Goal: Task Accomplishment & Management: Manage account settings

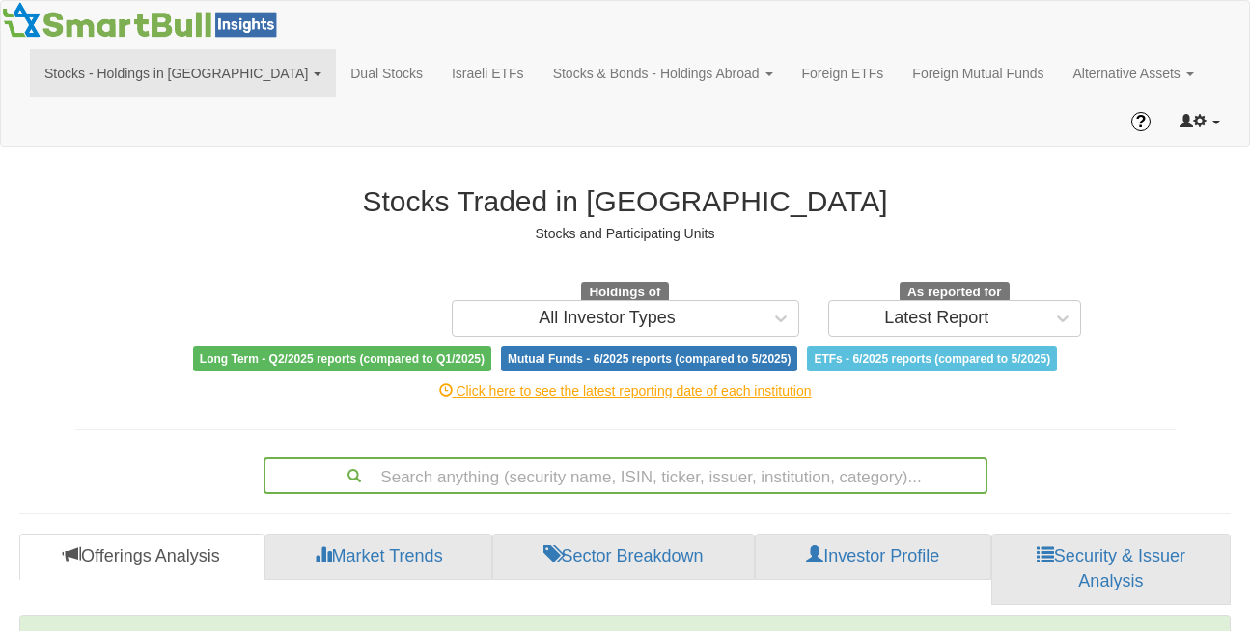
click at [1213, 97] on link at bounding box center [1199, 121] width 69 height 48
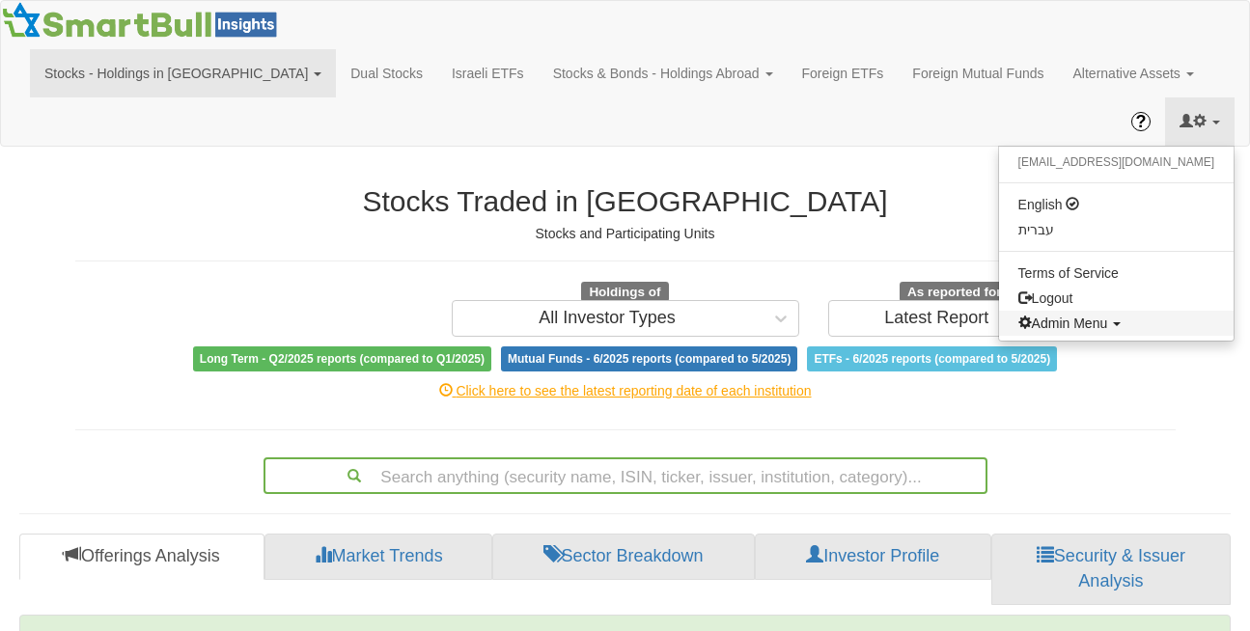
click at [1108, 316] on span "Admin Menu" at bounding box center [1063, 323] width 90 height 15
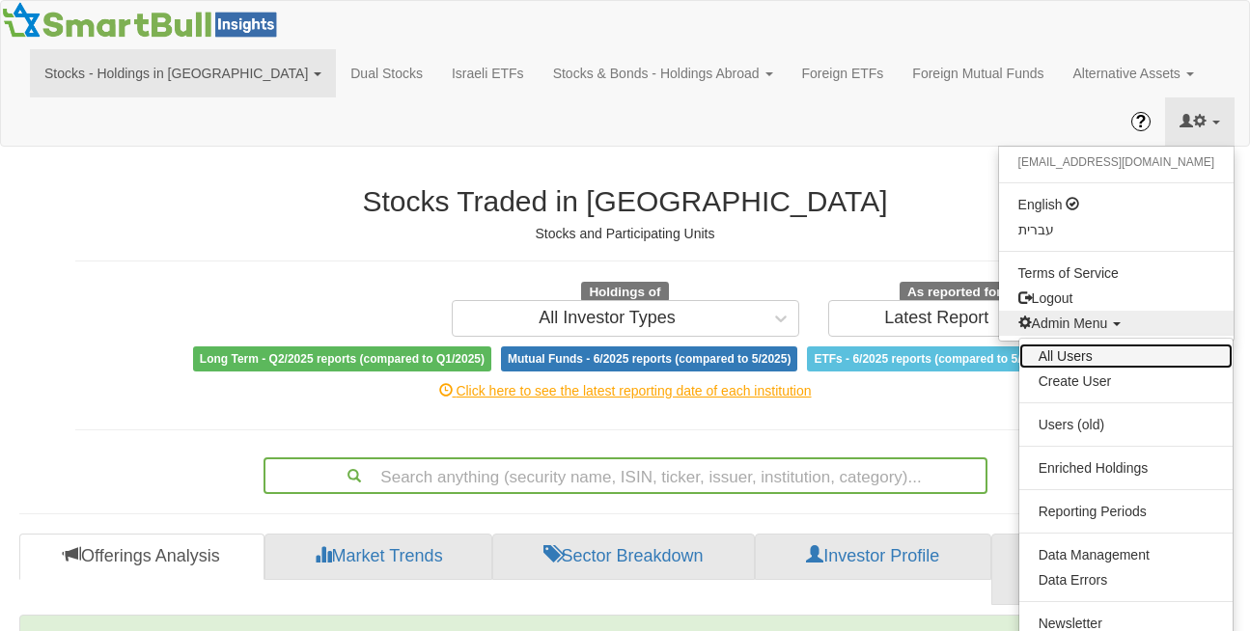
click at [1066, 344] on link "All Users" at bounding box center [1125, 356] width 213 height 25
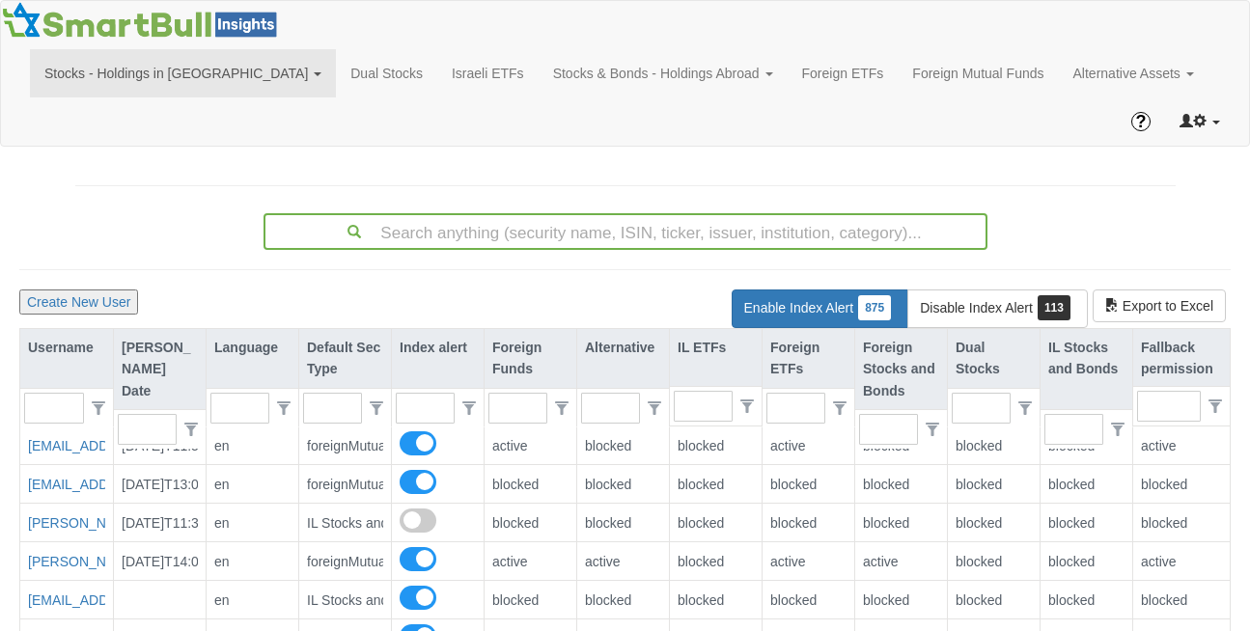
scroll to position [39, 1207]
click at [179, 329] on div "[PERSON_NAME] Date" at bounding box center [160, 369] width 92 height 80
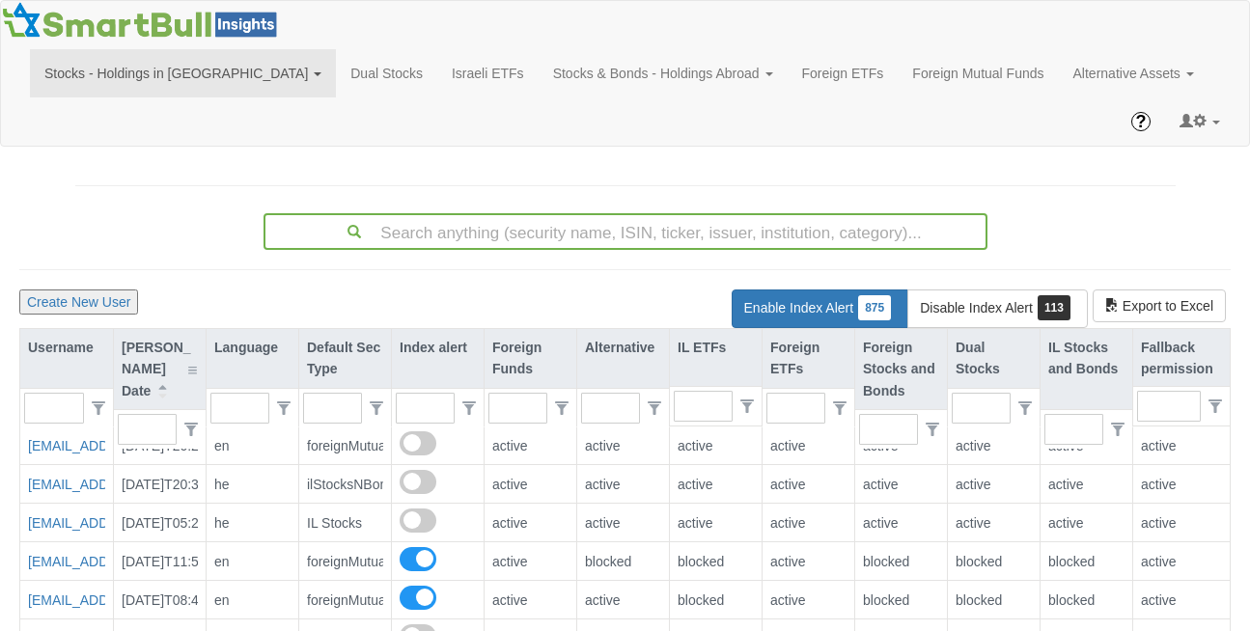
click at [161, 329] on div "[PERSON_NAME] Date" at bounding box center [160, 369] width 92 height 80
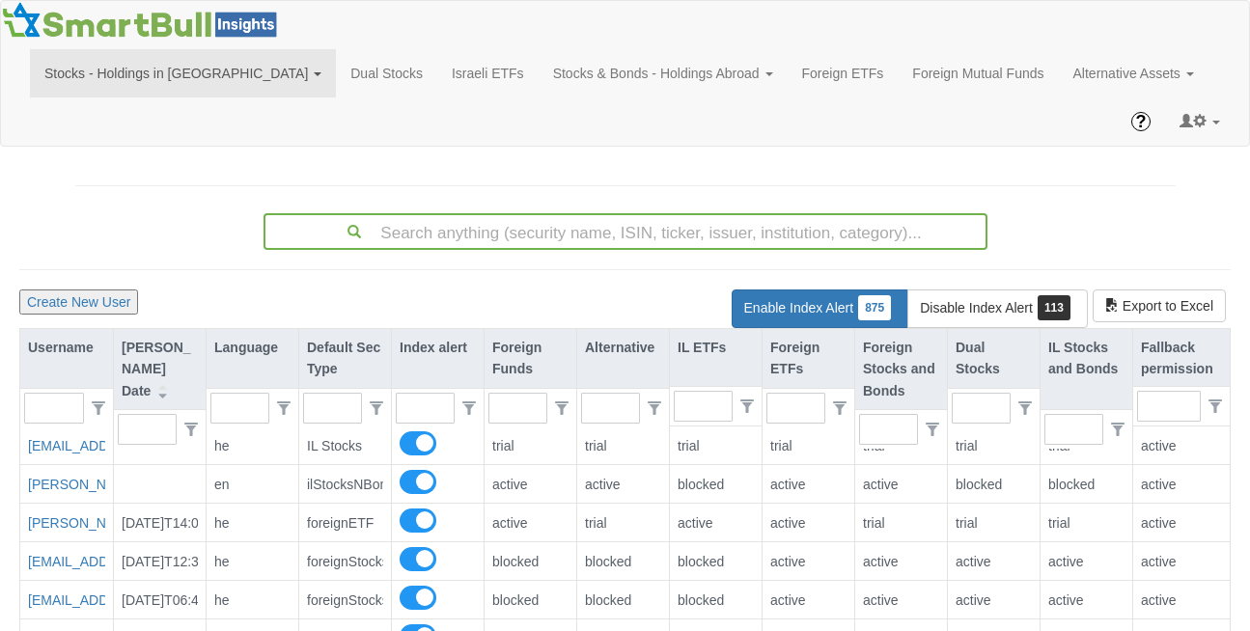
scroll to position [10078, 0]
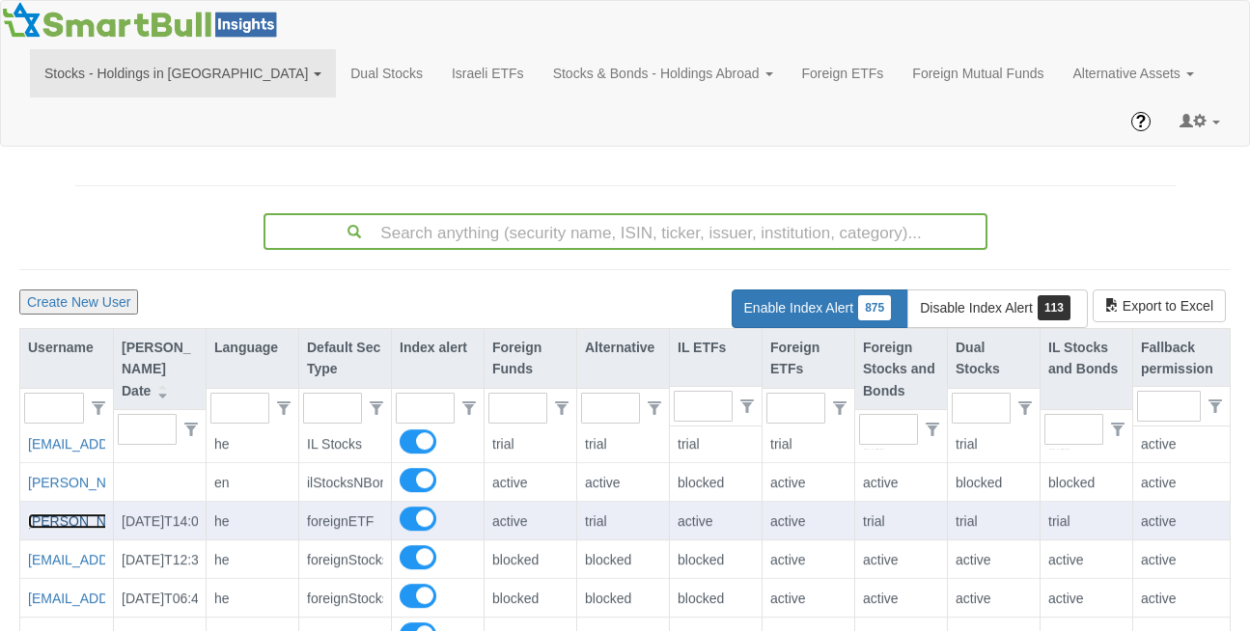
click at [83, 514] on link "[PERSON_NAME][EMAIL_ADDRESS][PERSON_NAME][DOMAIN_NAME]" at bounding box center [254, 521] width 452 height 15
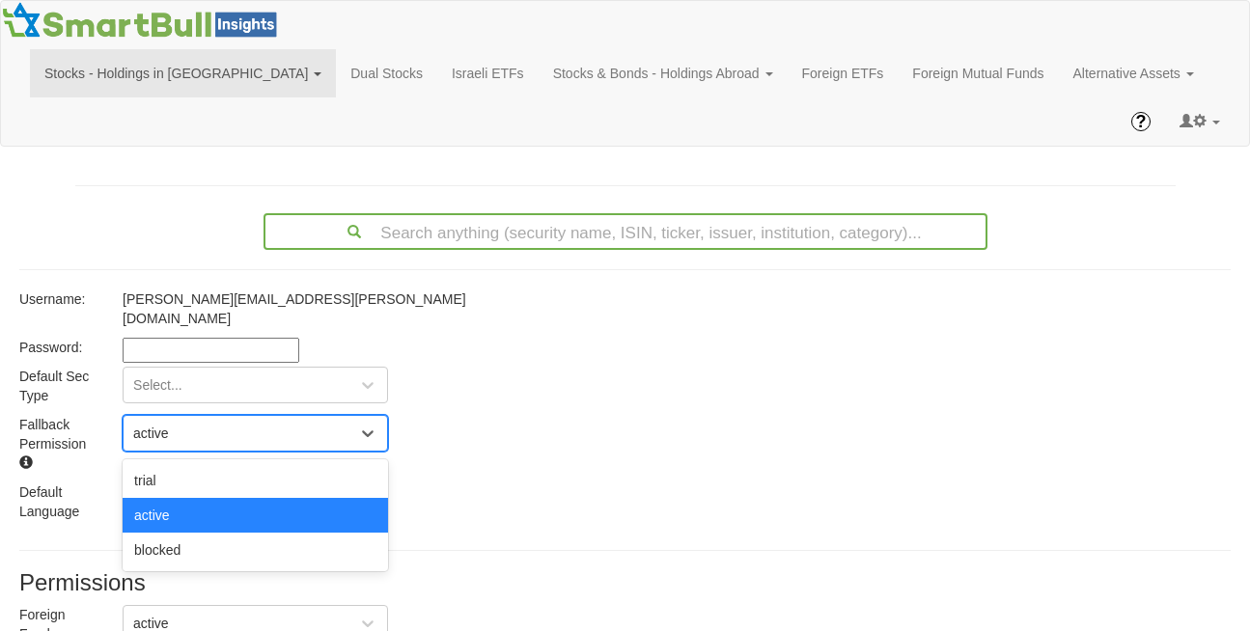
click at [158, 424] on div "active" at bounding box center [151, 433] width 36 height 19
click at [163, 533] on div "blocked" at bounding box center [255, 550] width 265 height 35
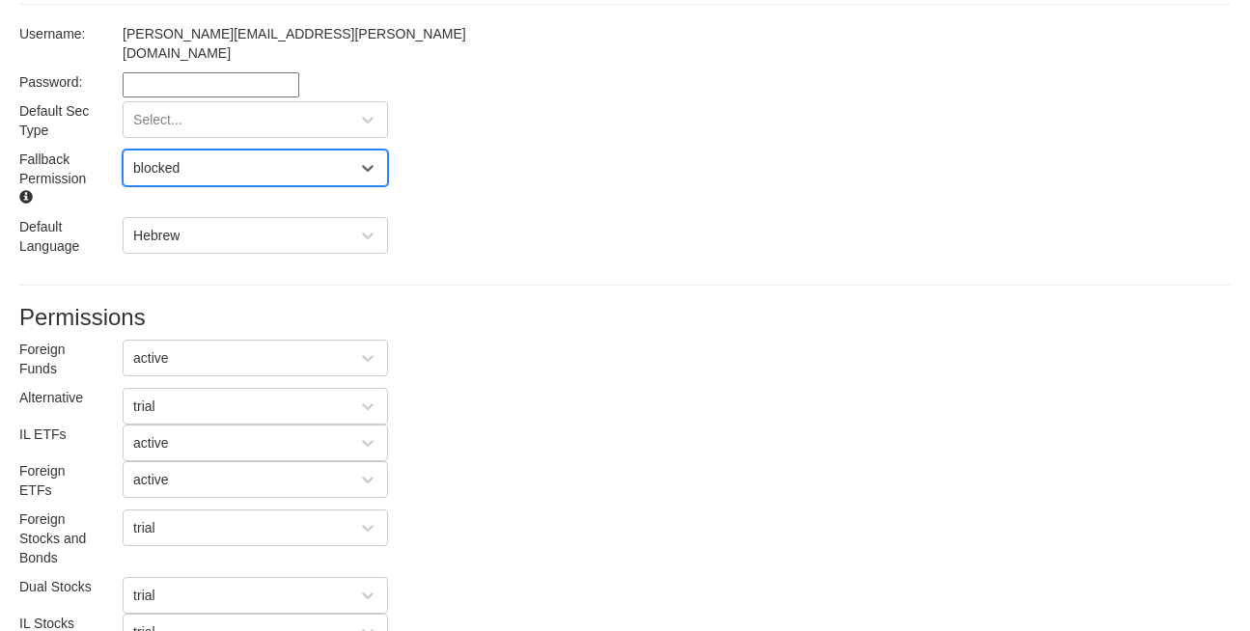
scroll to position [360, 0]
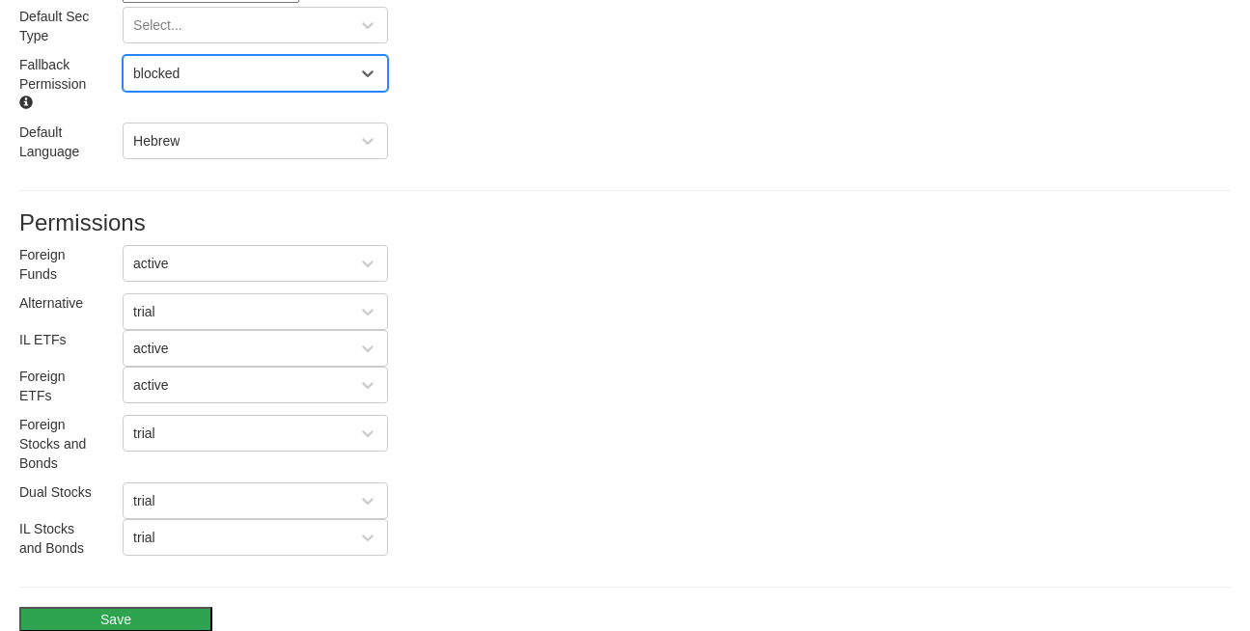
click at [110, 607] on button "Save" at bounding box center [115, 619] width 193 height 25
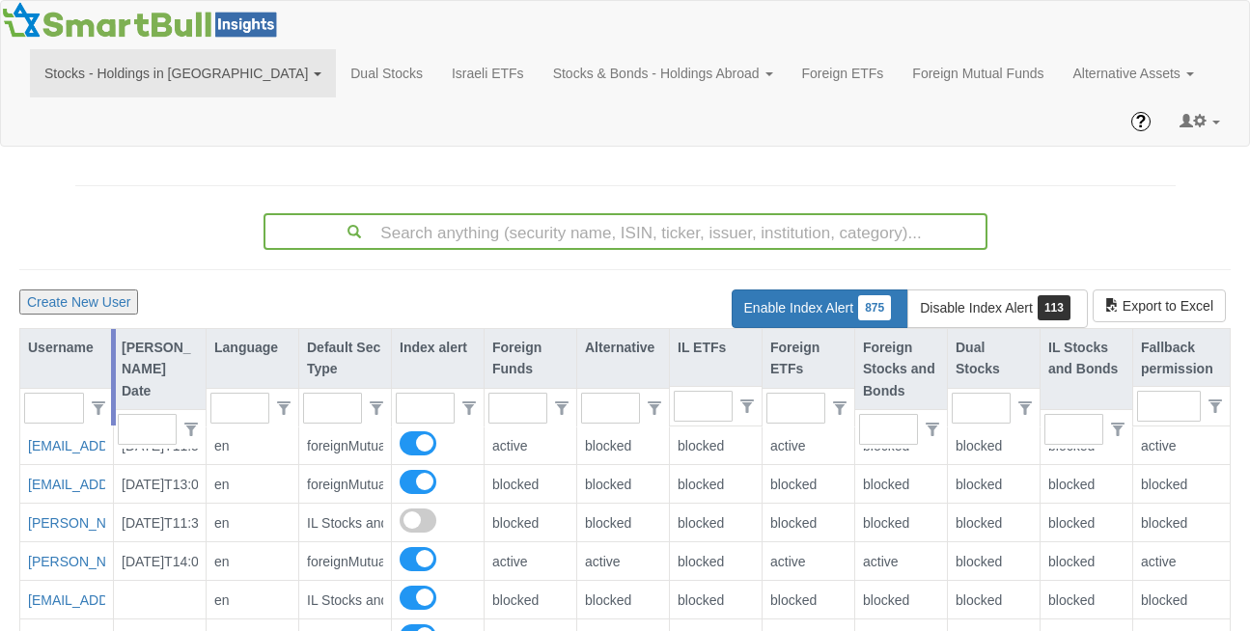
scroll to position [39, 1207]
click at [159, 329] on div "[PERSON_NAME] Date" at bounding box center [160, 369] width 92 height 80
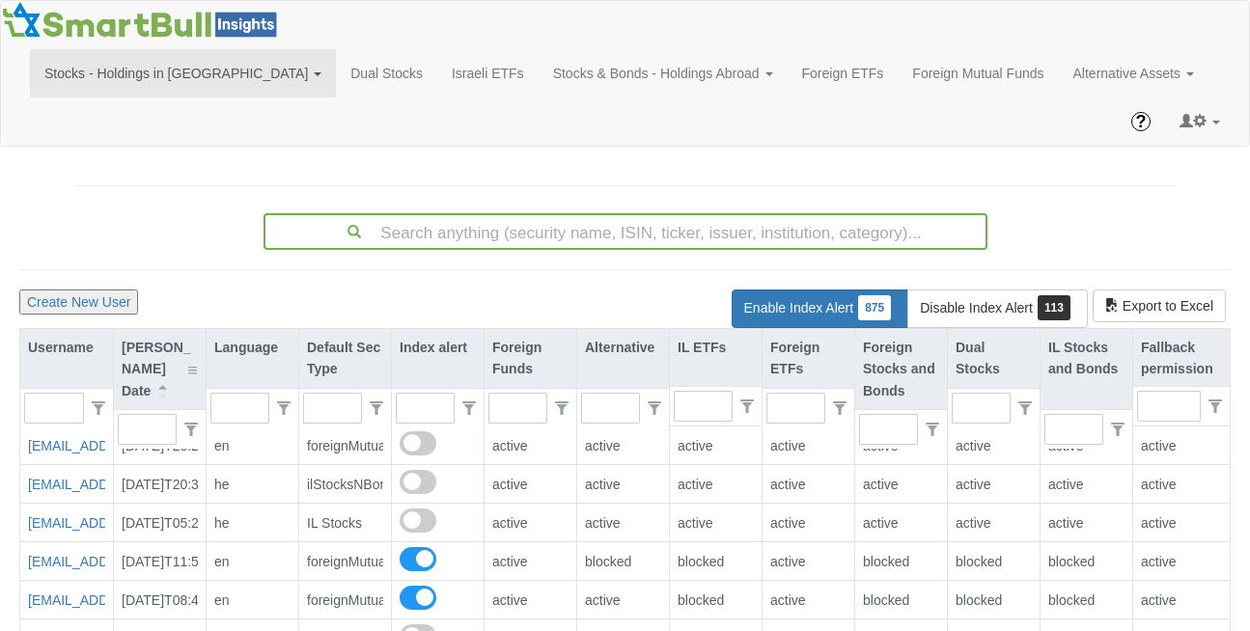
click at [159, 329] on div "[PERSON_NAME] Date" at bounding box center [160, 369] width 92 height 80
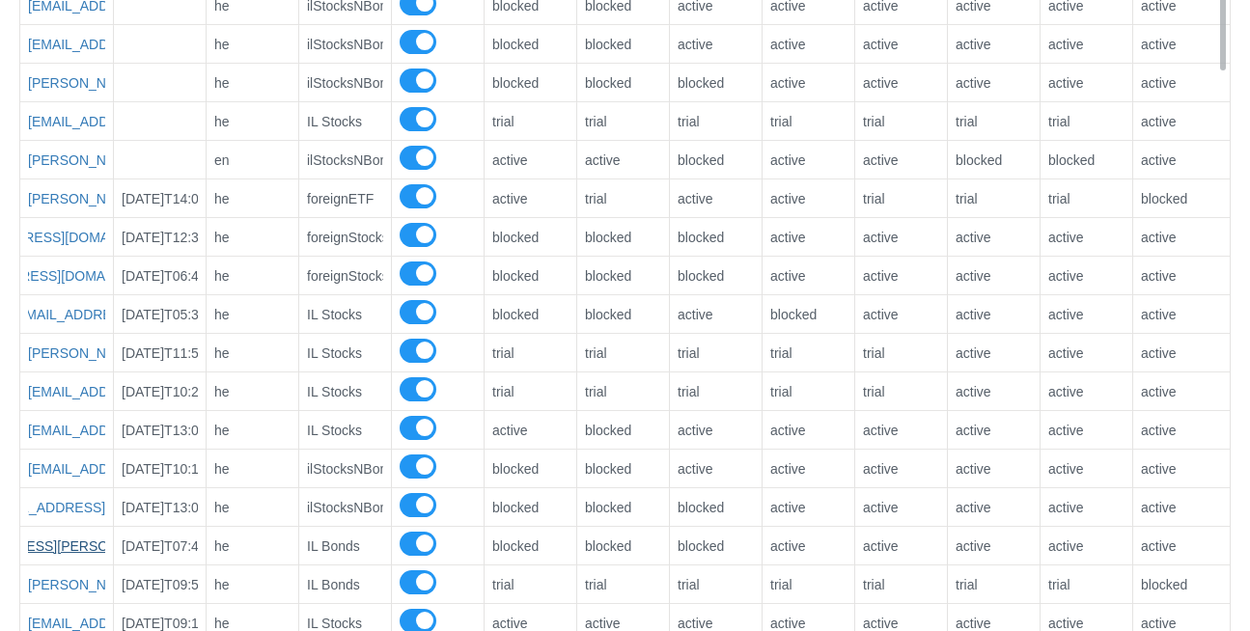
scroll to position [9512, 0]
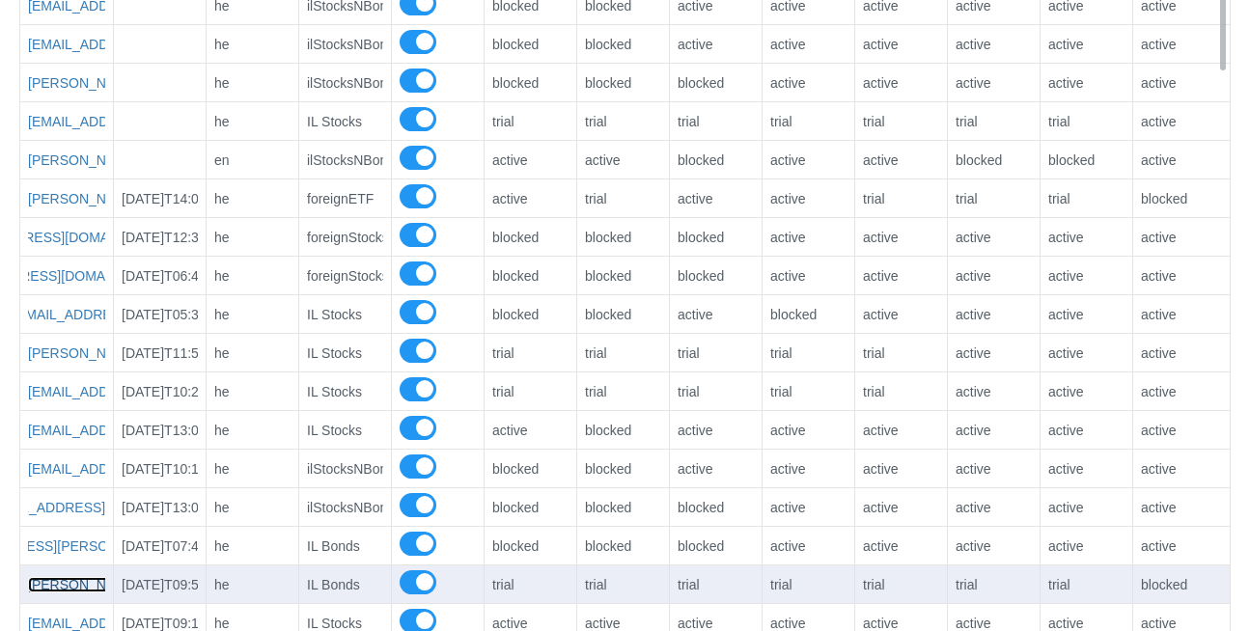
click at [69, 577] on link "[PERSON_NAME][EMAIL_ADDRESS][DOMAIN_NAME]" at bounding box center [198, 584] width 340 height 15
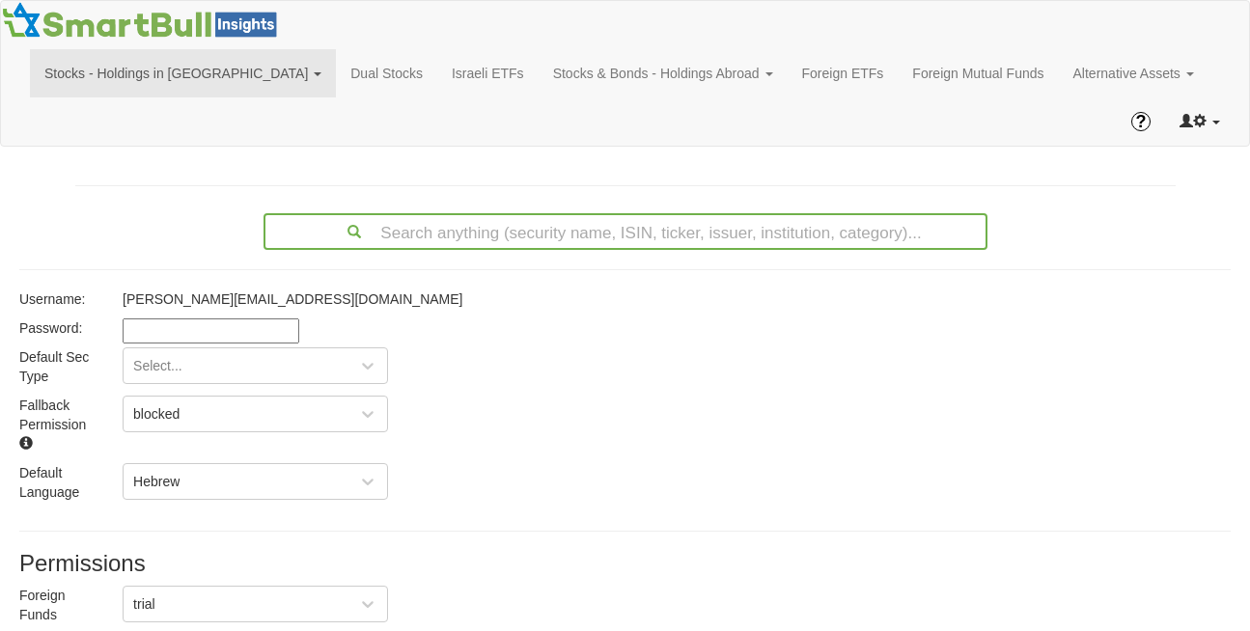
click at [1218, 97] on link at bounding box center [1199, 121] width 69 height 48
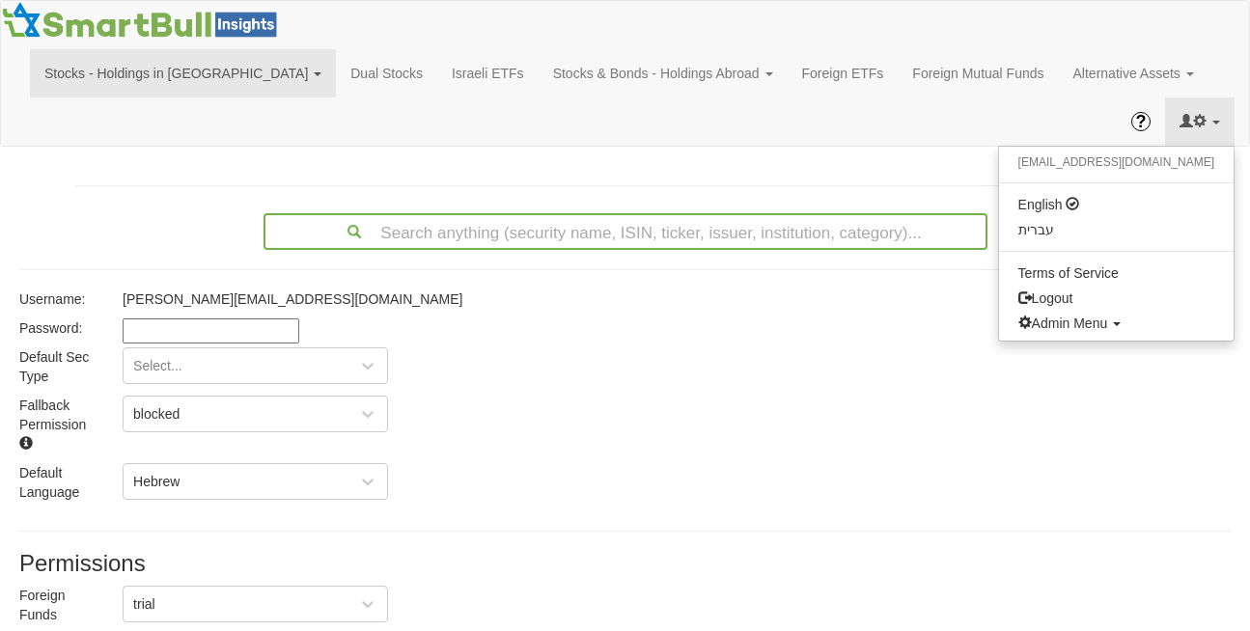
click at [1143, 396] on div "Fallback Permission blocked" at bounding box center [625, 430] width 1240 height 68
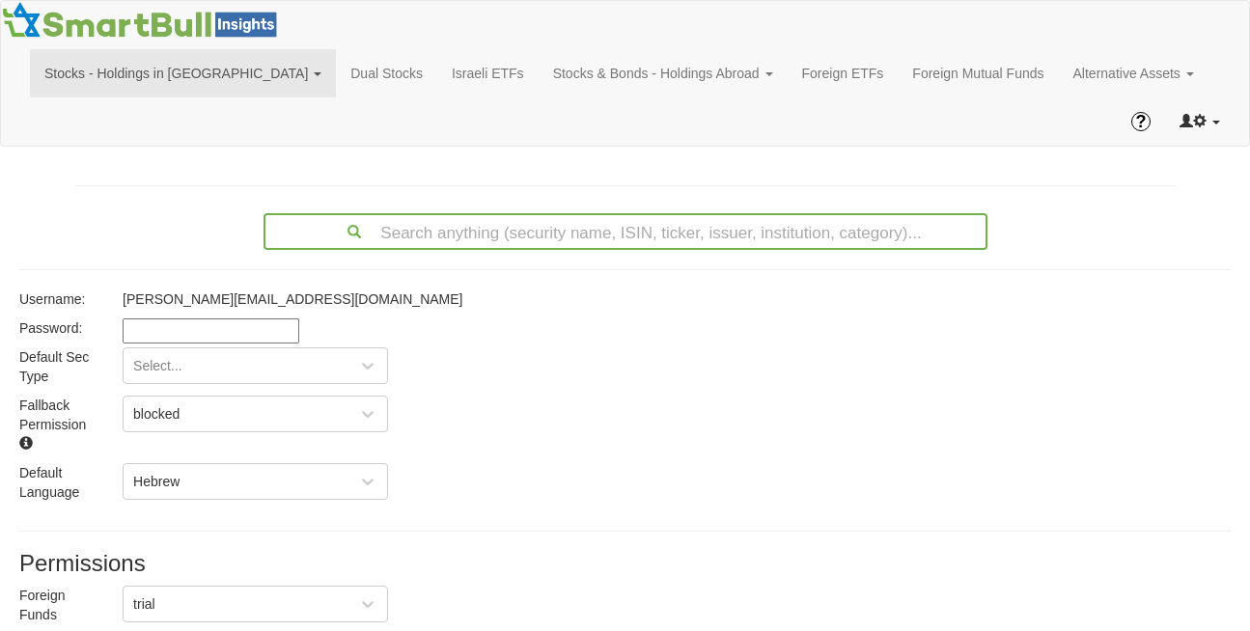
click at [1218, 121] on span at bounding box center [1216, 123] width 8 height 4
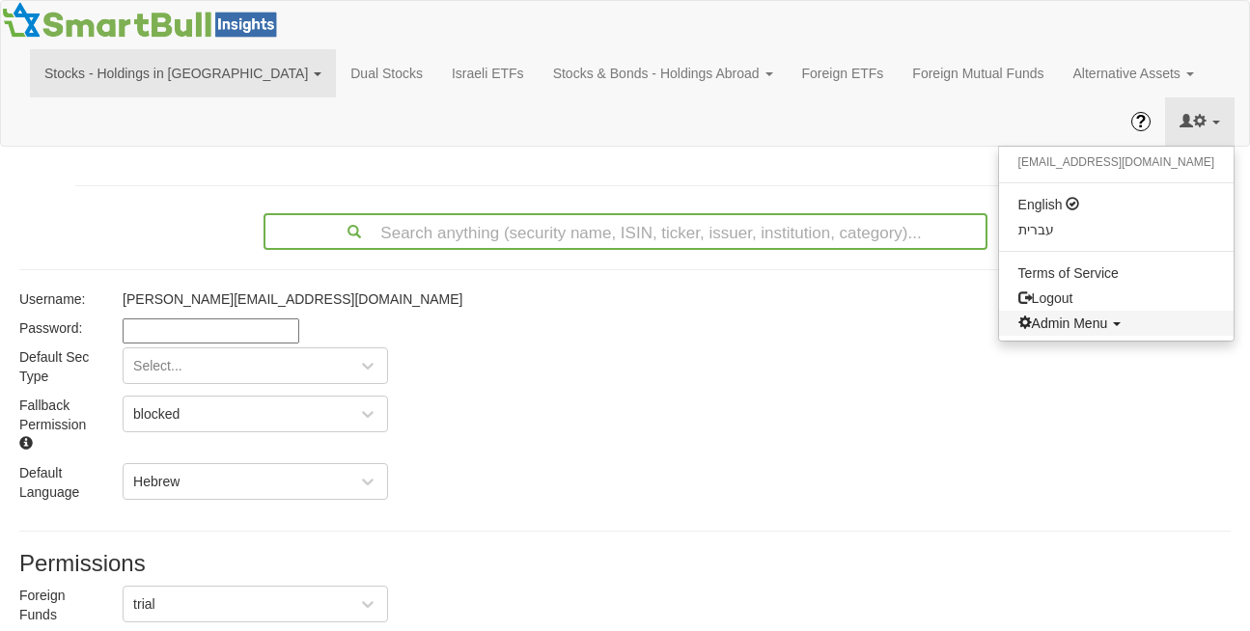
click at [1108, 316] on span "Admin Menu" at bounding box center [1063, 323] width 90 height 15
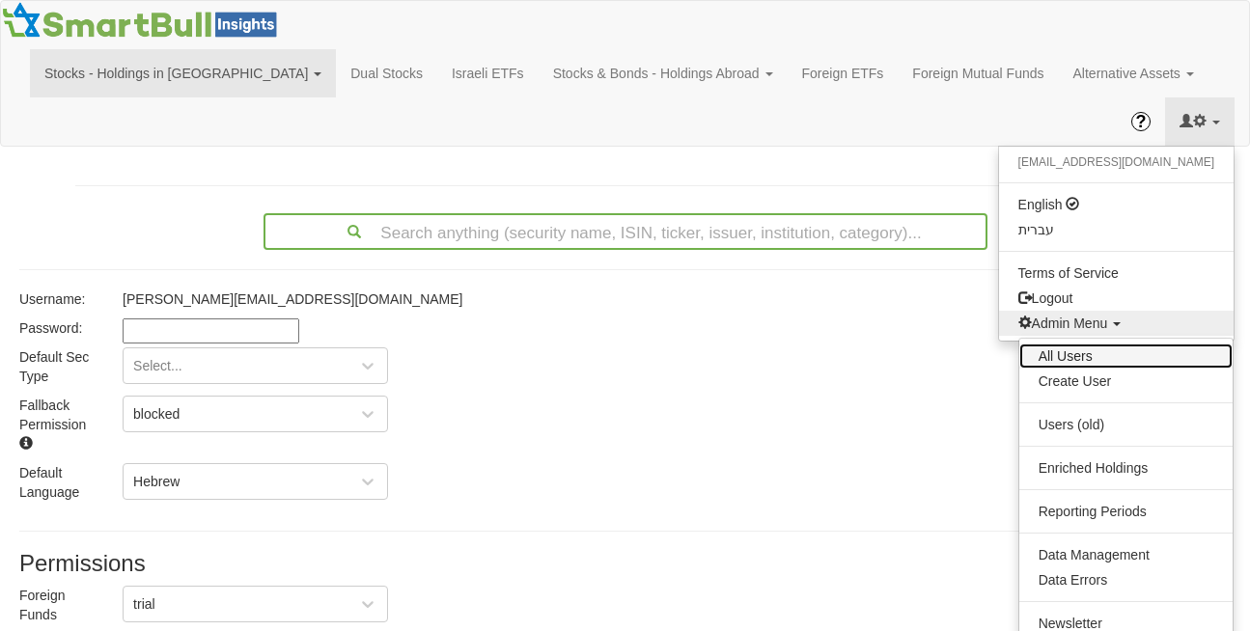
click at [1073, 344] on link "All Users" at bounding box center [1125, 356] width 213 height 25
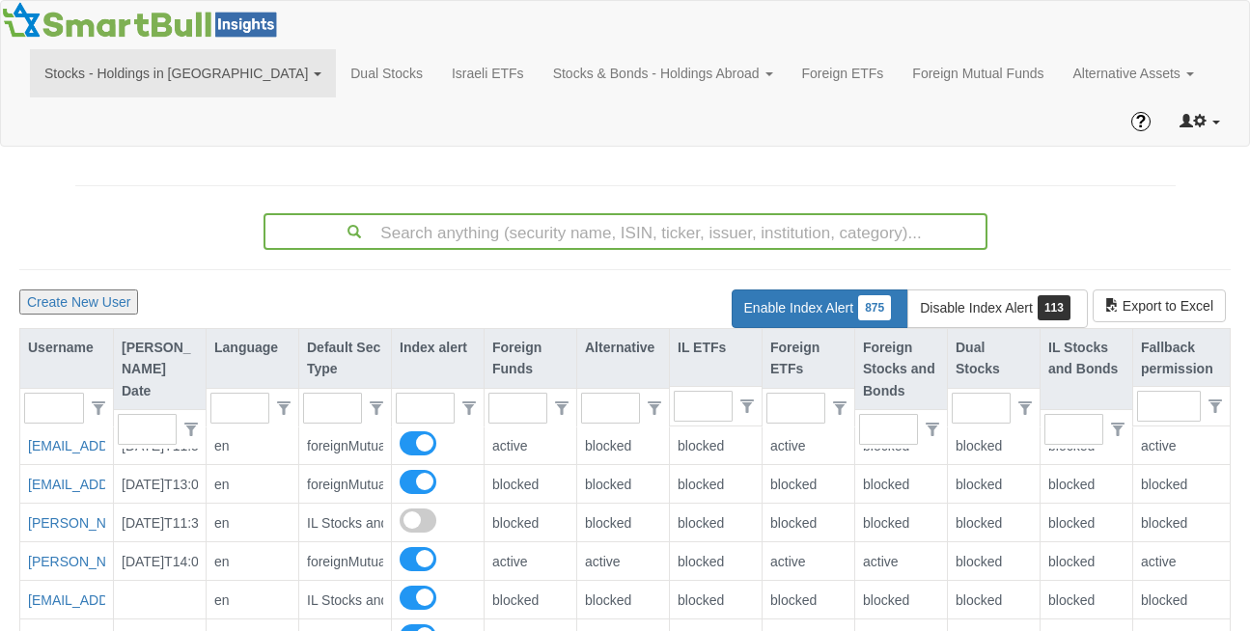
scroll to position [39, 1207]
click at [69, 393] on div at bounding box center [54, 408] width 60 height 31
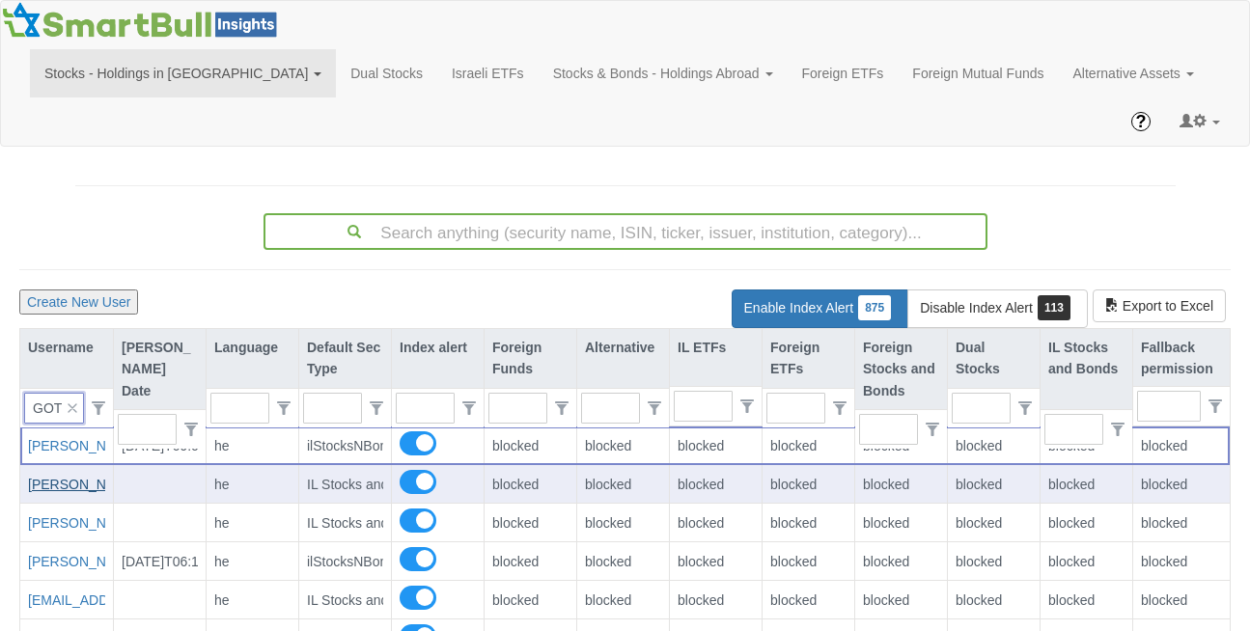
scroll to position [0, 6]
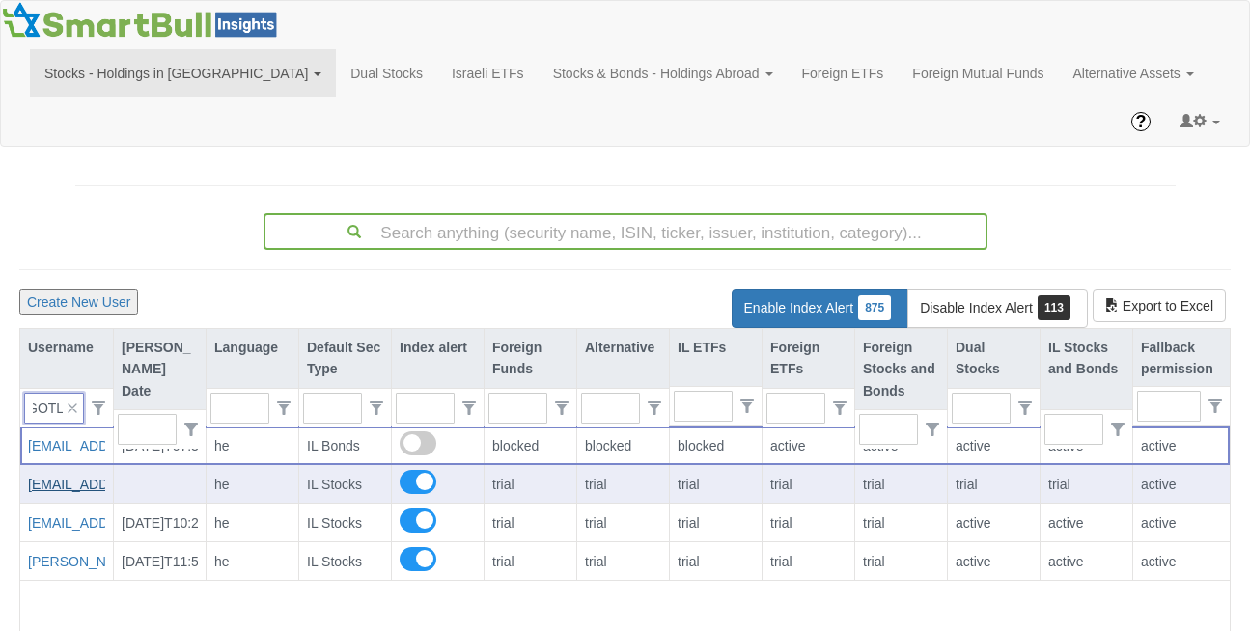
type input "GOTL"
click at [57, 477] on link "[EMAIL_ADDRESS][DOMAIN_NAME]" at bounding box center [142, 484] width 229 height 15
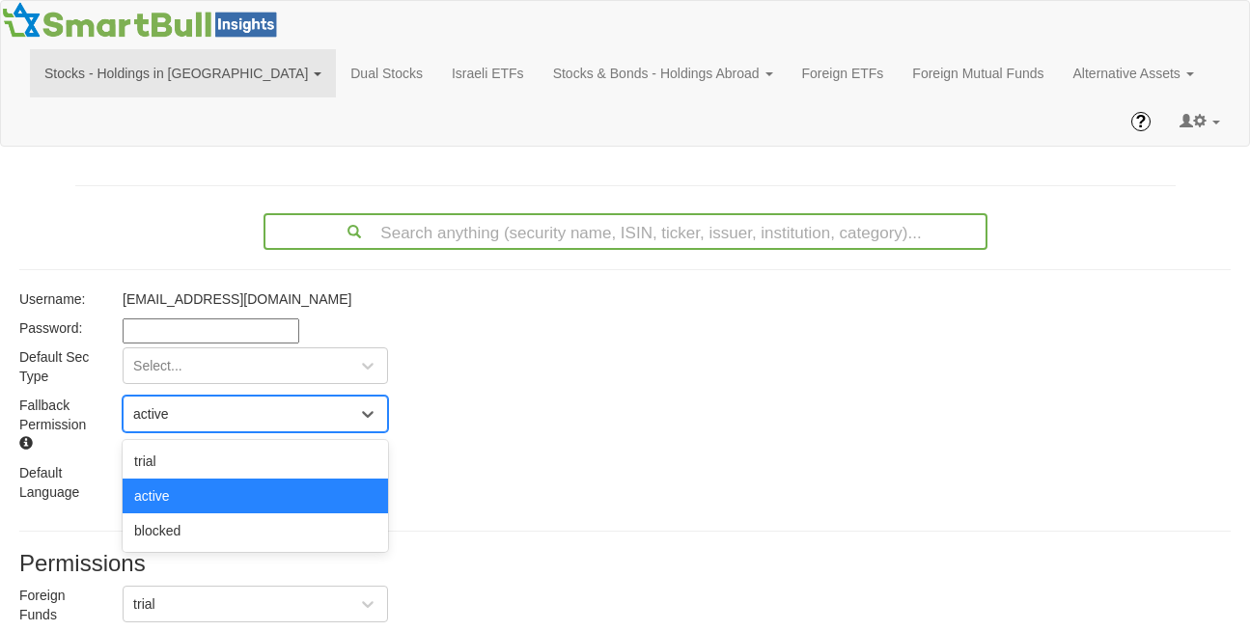
click at [182, 399] on div "active" at bounding box center [241, 414] width 234 height 31
click at [192, 514] on div "blocked" at bounding box center [255, 531] width 265 height 35
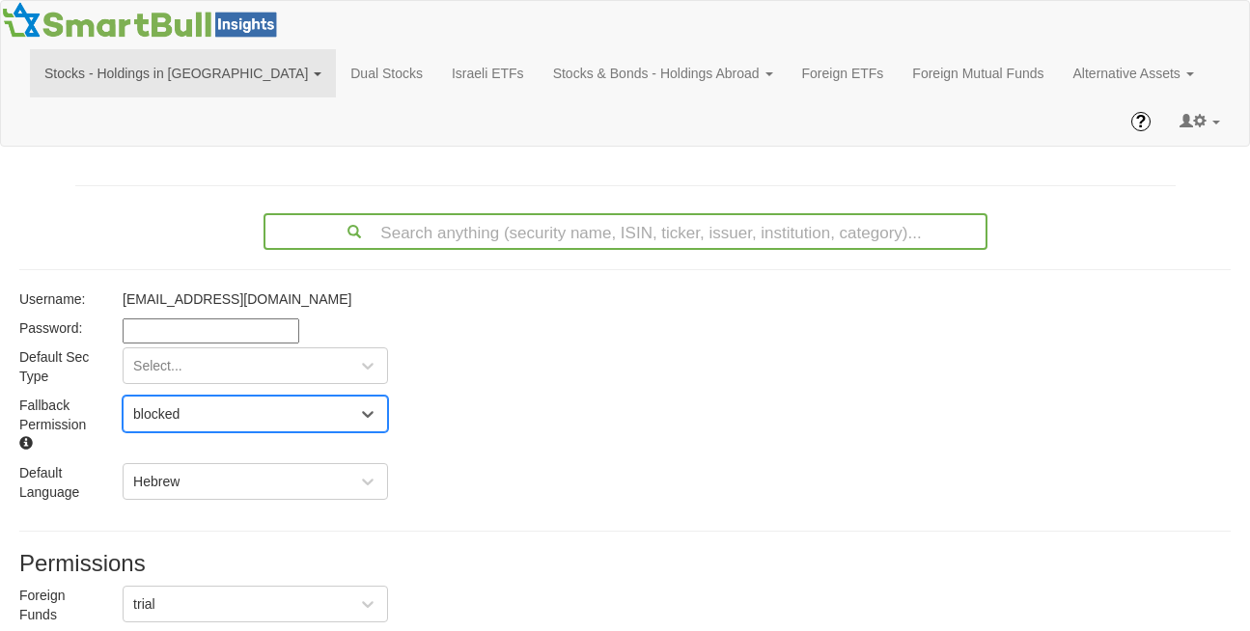
scroll to position [360, 0]
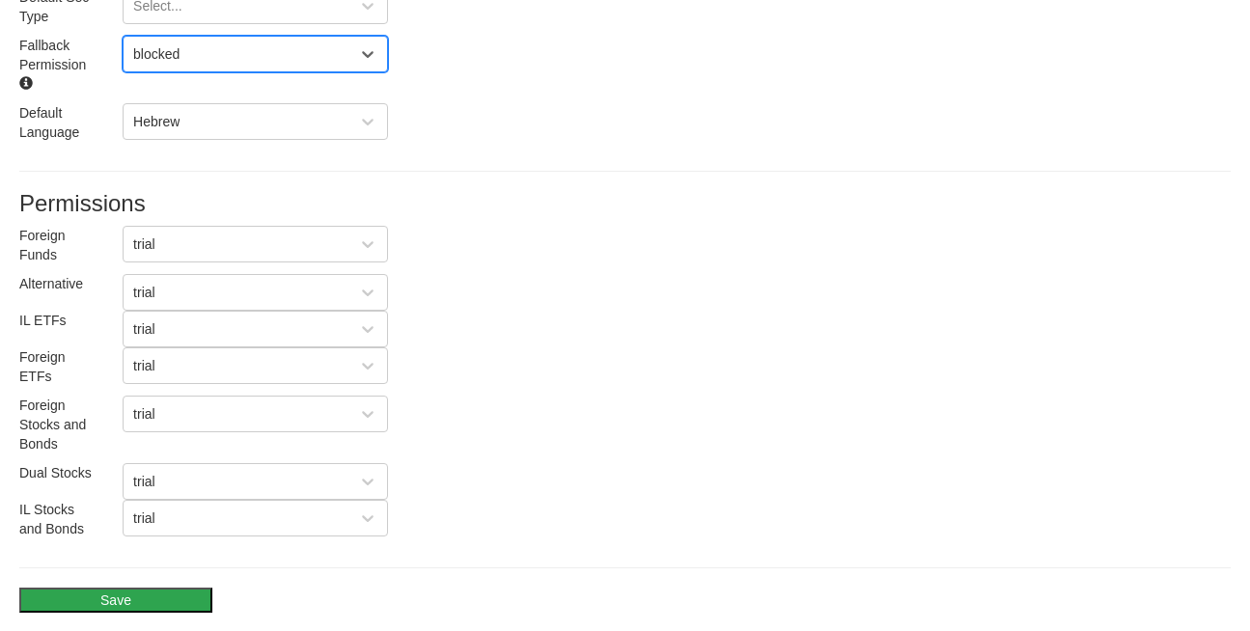
click at [121, 588] on button "Save" at bounding box center [115, 600] width 193 height 25
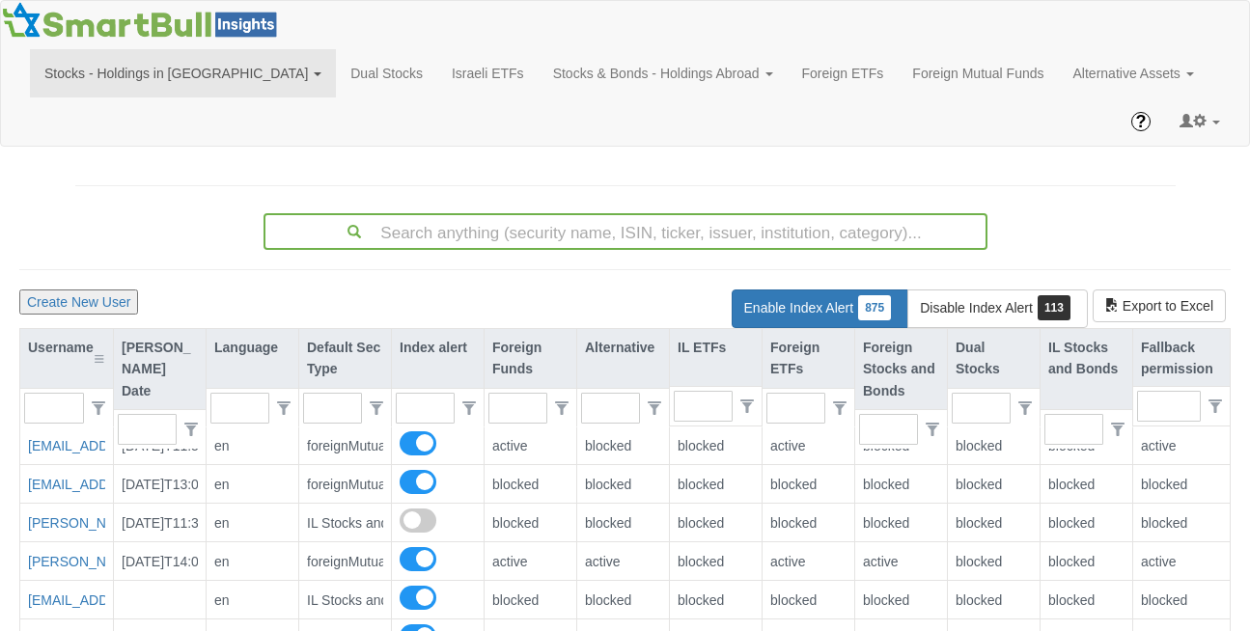
scroll to position [39, 1207]
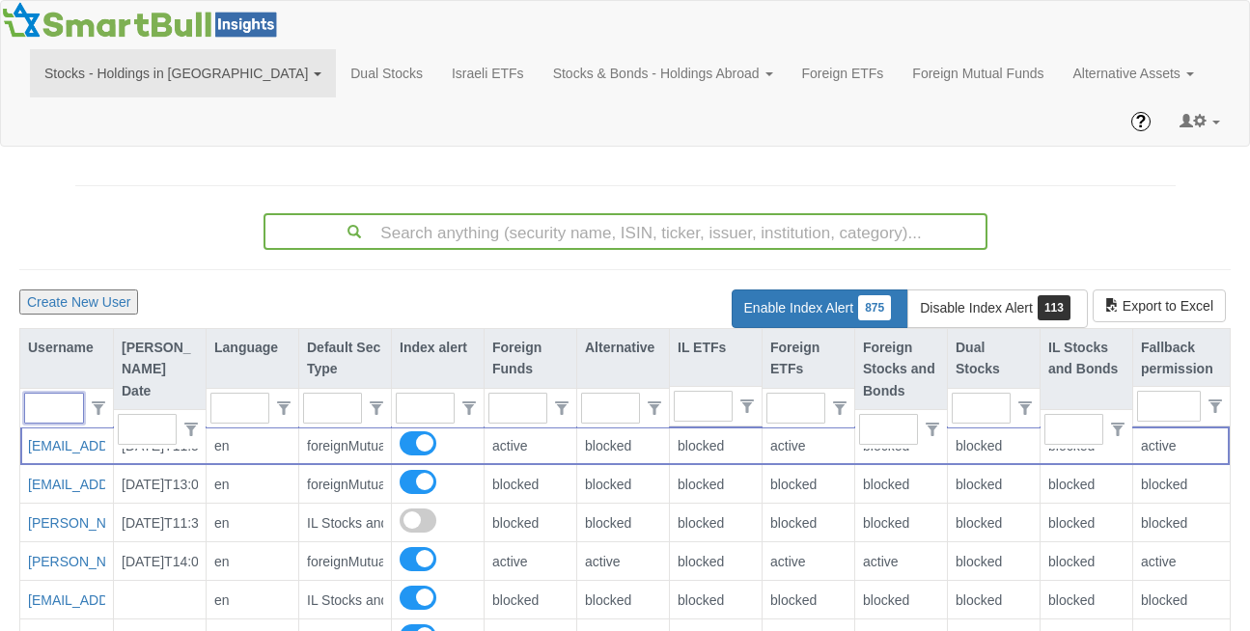
click at [52, 394] on input "text" at bounding box center [46, 408] width 42 height 29
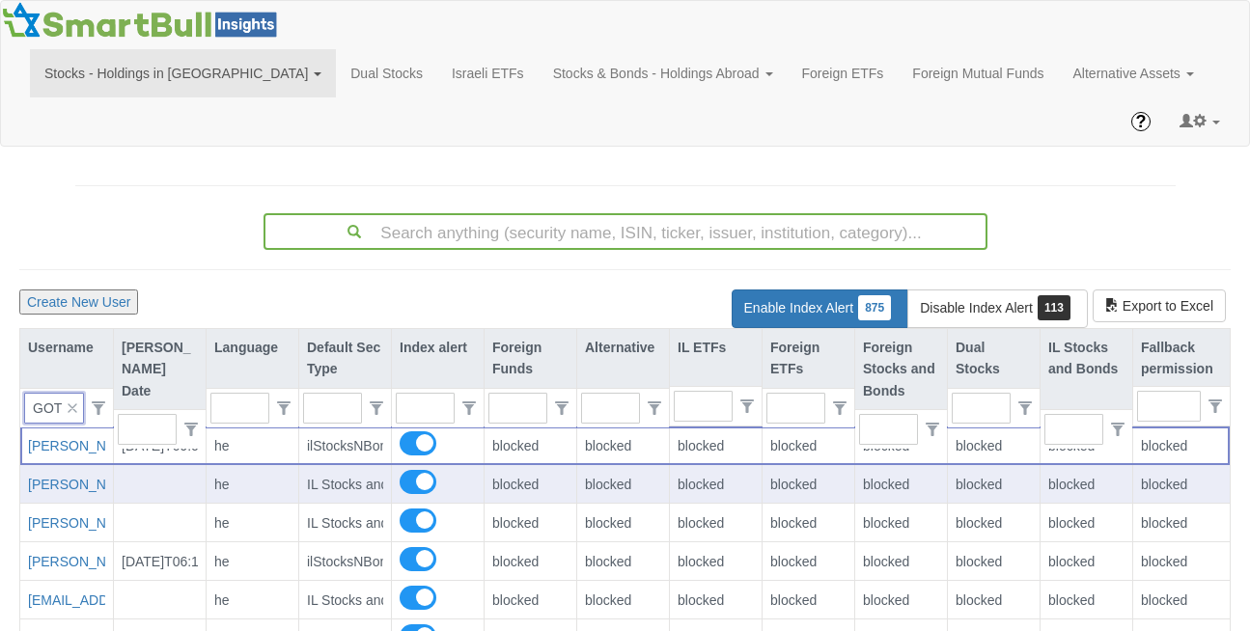
scroll to position [0, 6]
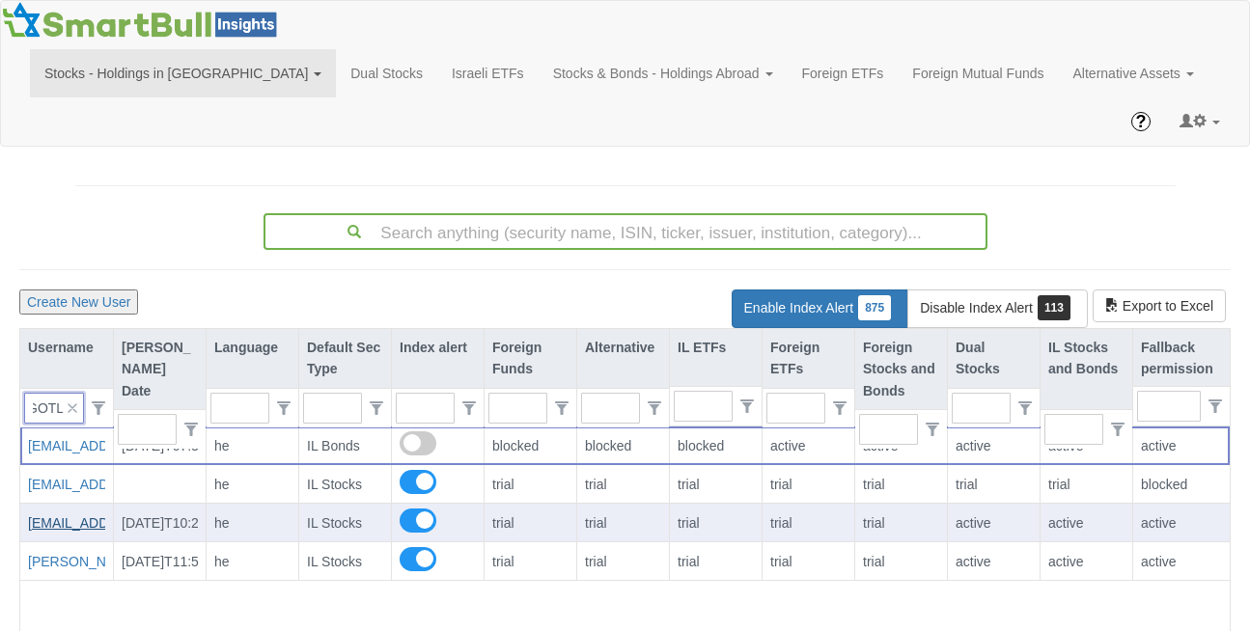
type input "GOTL"
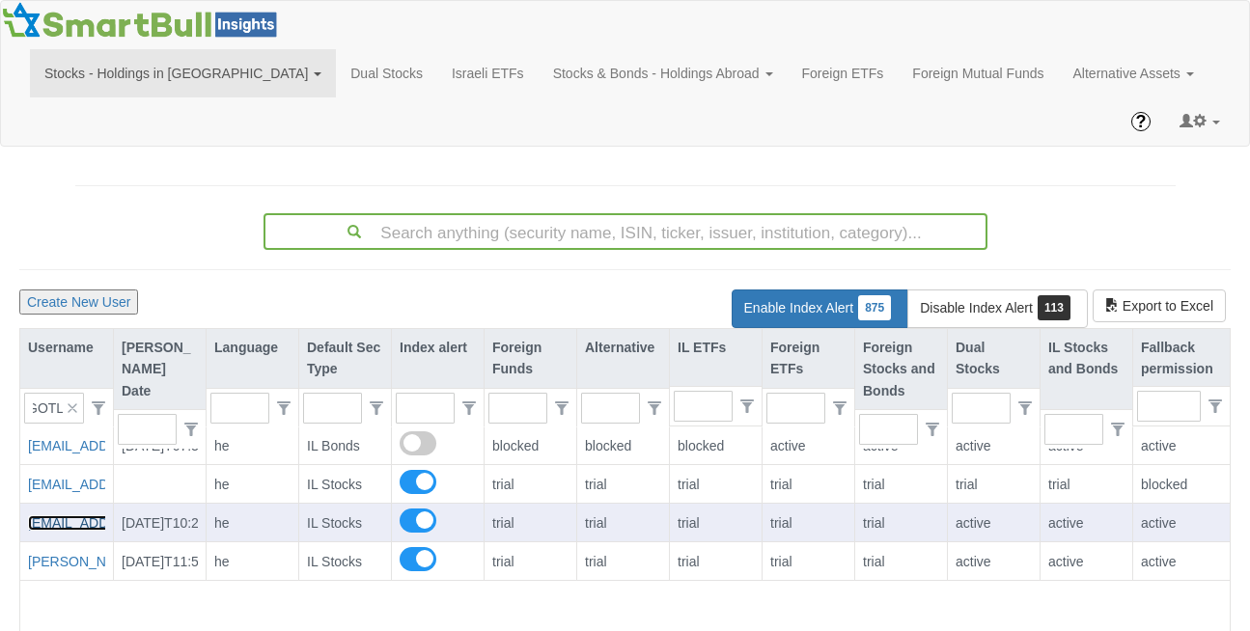
click at [53, 515] on link "[EMAIL_ADDRESS][DOMAIN_NAME]" at bounding box center [142, 522] width 229 height 15
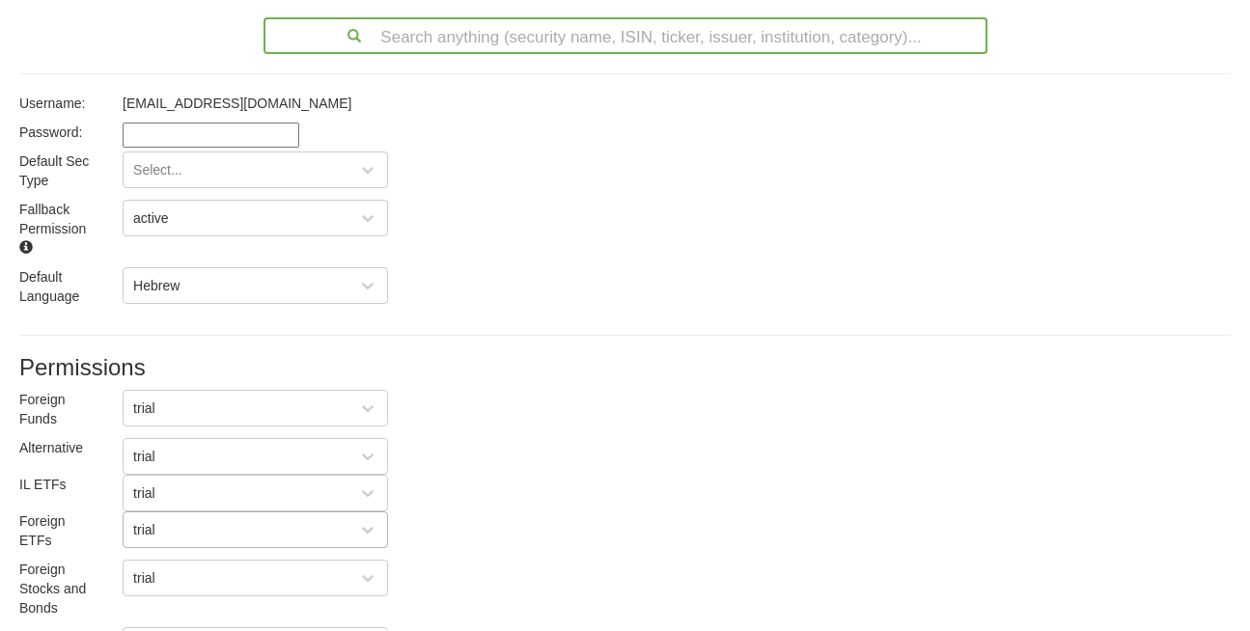
scroll to position [186, 0]
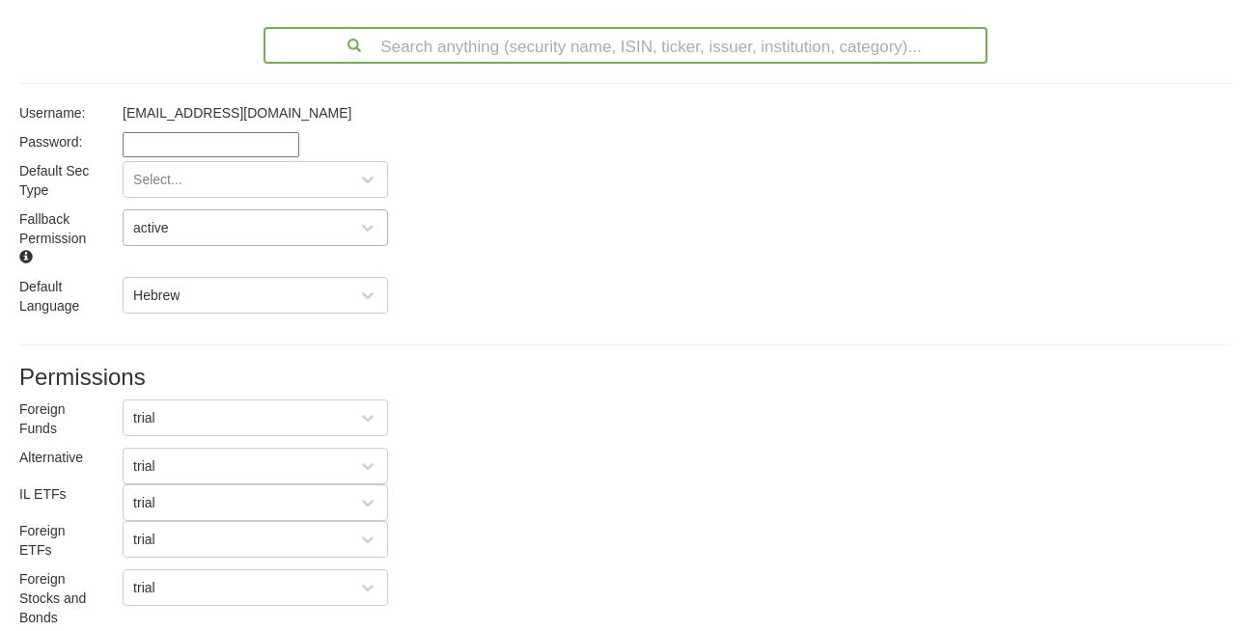
click at [155, 212] on div "active" at bounding box center [241, 227] width 234 height 31
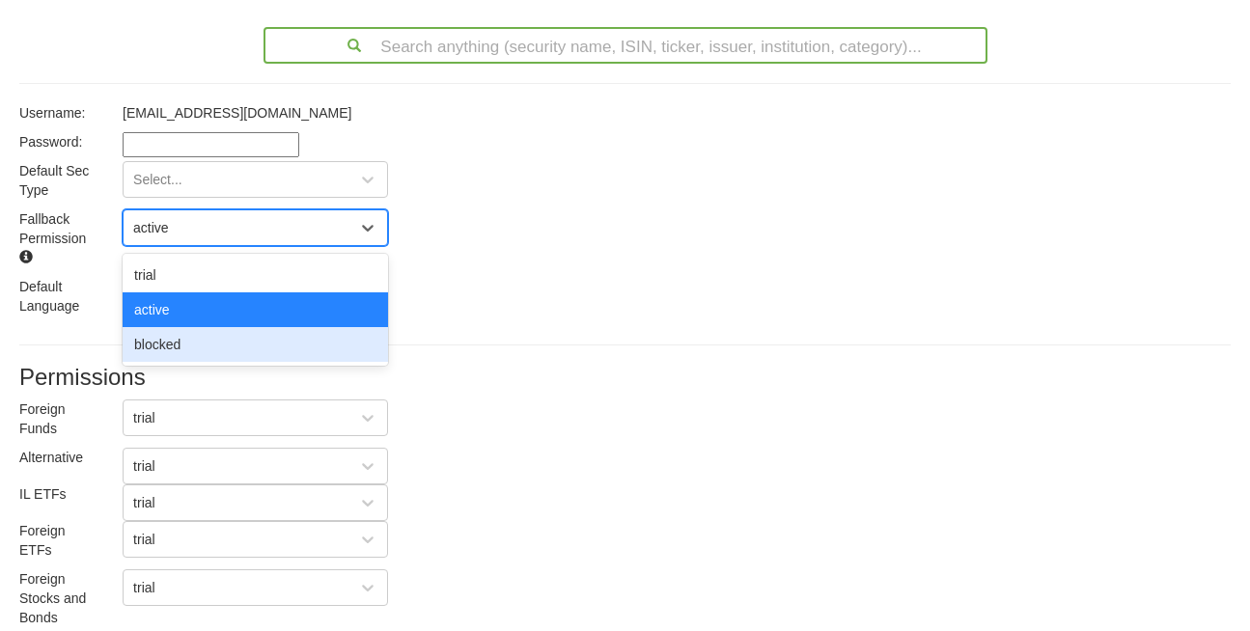
click at [175, 327] on div "blocked" at bounding box center [255, 344] width 265 height 35
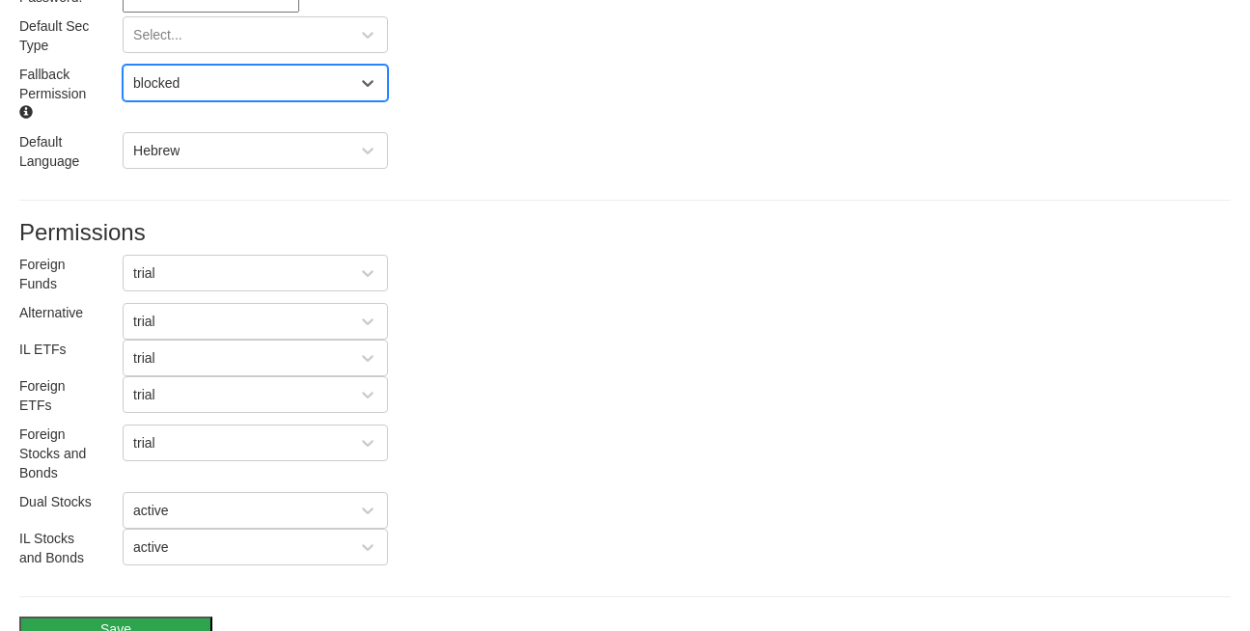
scroll to position [360, 0]
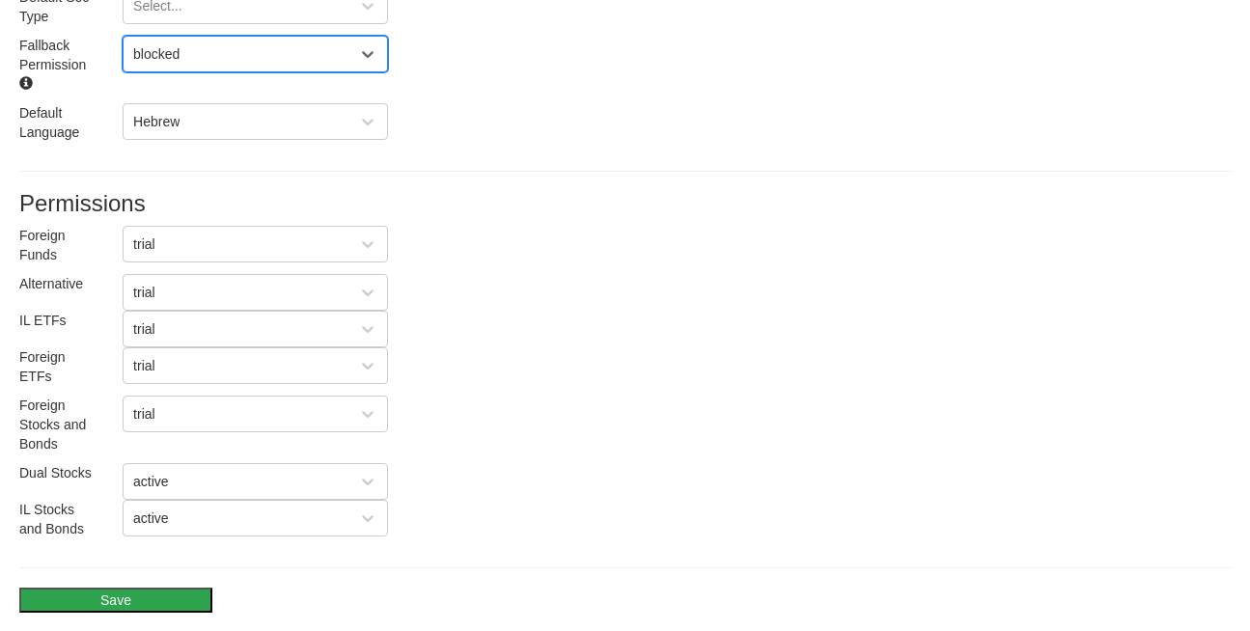
click at [111, 588] on button "Save" at bounding box center [115, 600] width 193 height 25
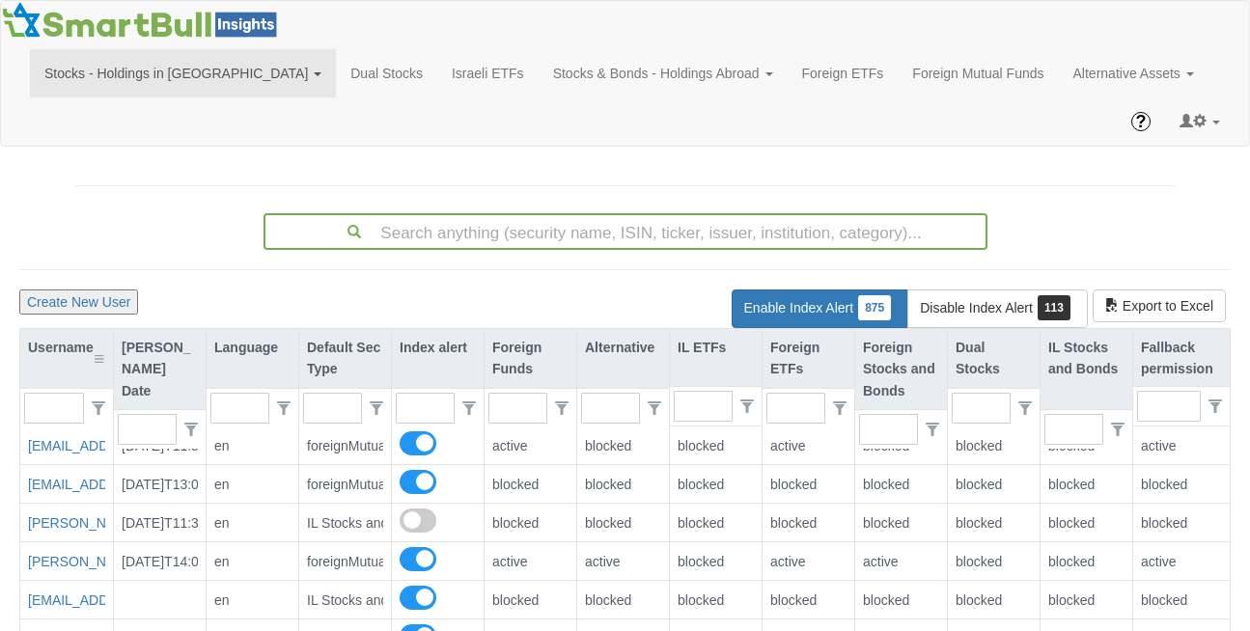
scroll to position [39, 1207]
click at [61, 394] on input "text" at bounding box center [46, 408] width 42 height 29
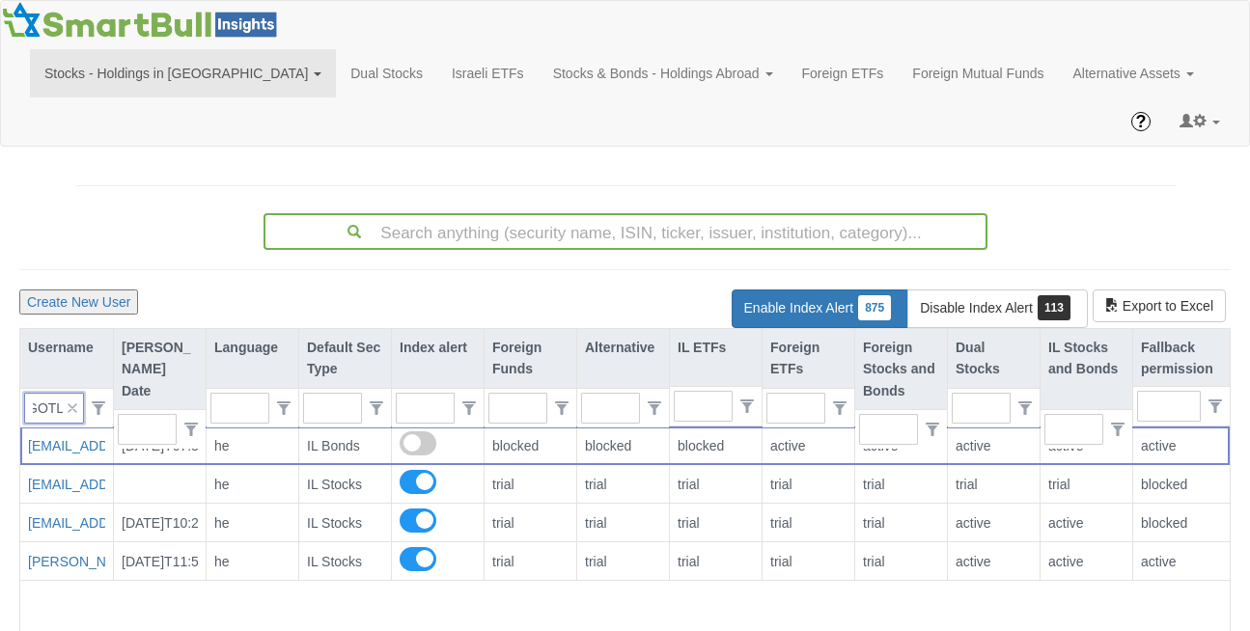
scroll to position [0, 6]
type input "GOTLE"
type input "0"
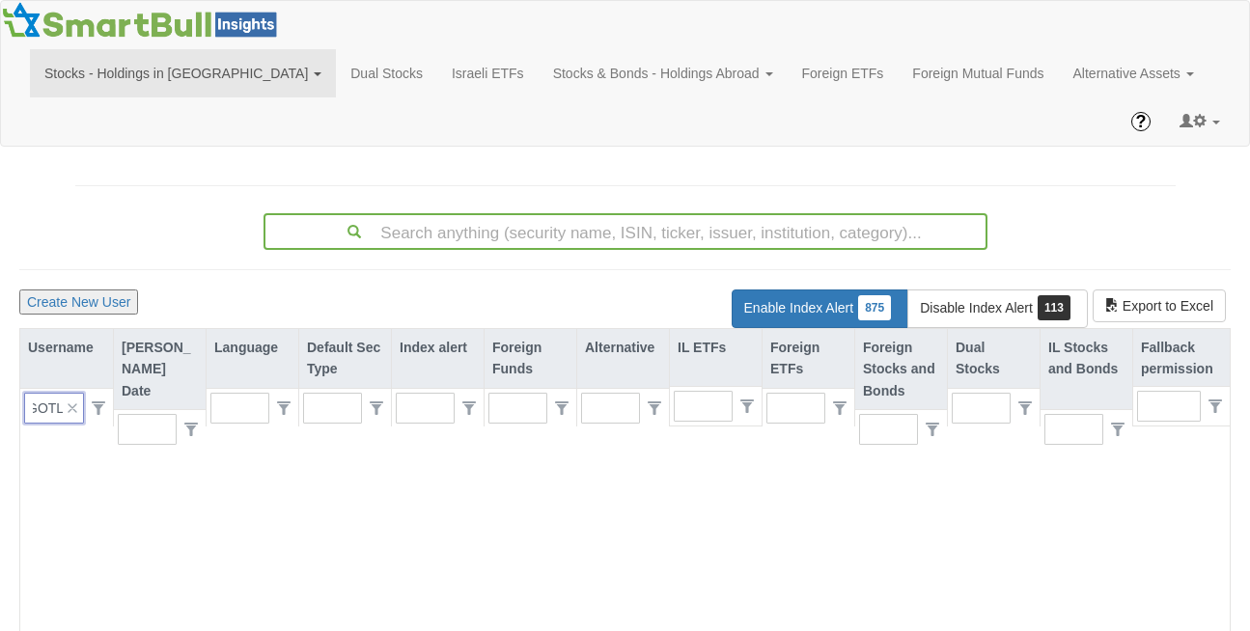
type input "GOTL"
type input "1"
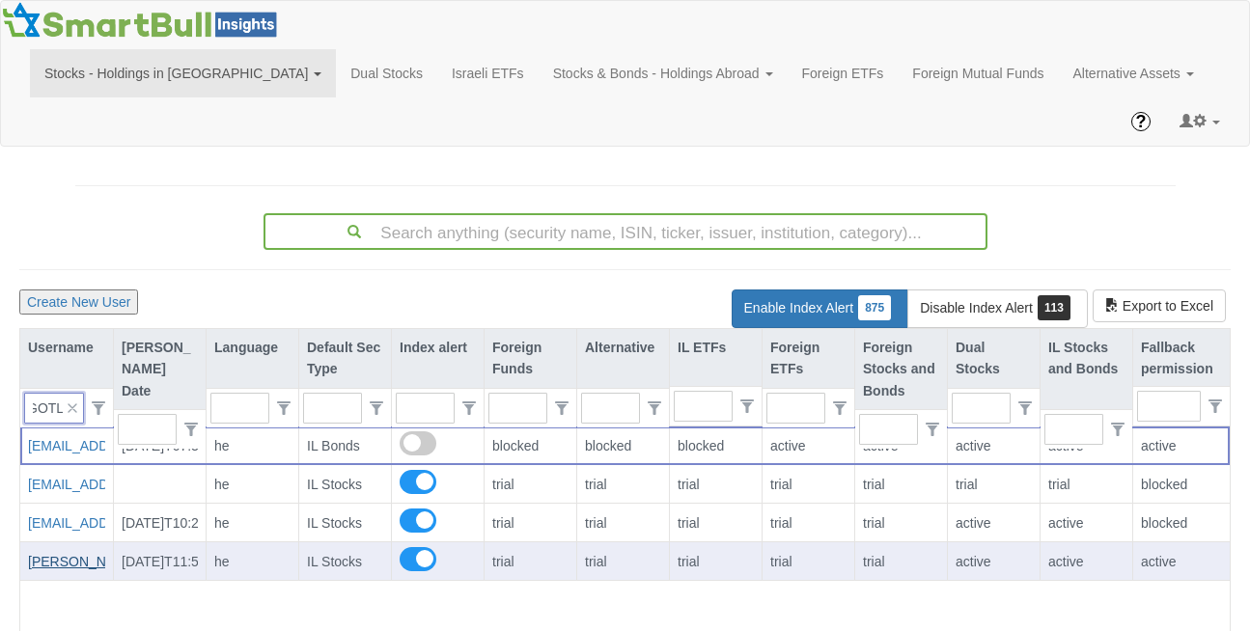
type input "GOTL"
click at [62, 554] on link "[PERSON_NAME][EMAIL_ADDRESS][DOMAIN_NAME]" at bounding box center [198, 561] width 340 height 15
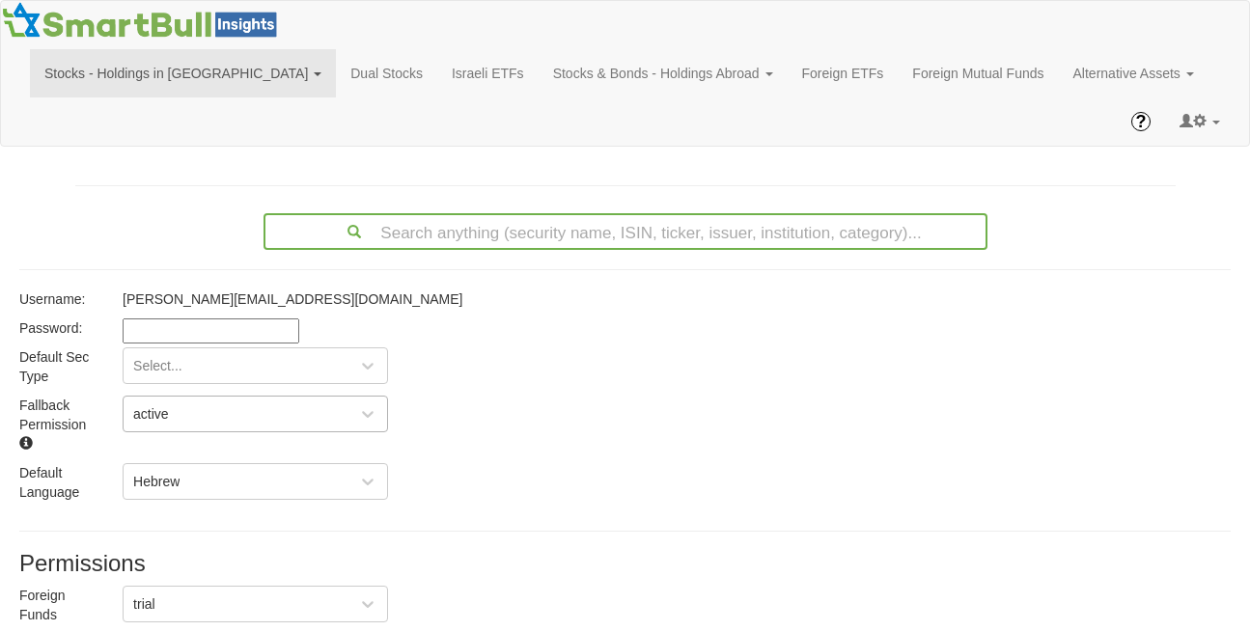
click at [163, 404] on div "active" at bounding box center [151, 413] width 36 height 19
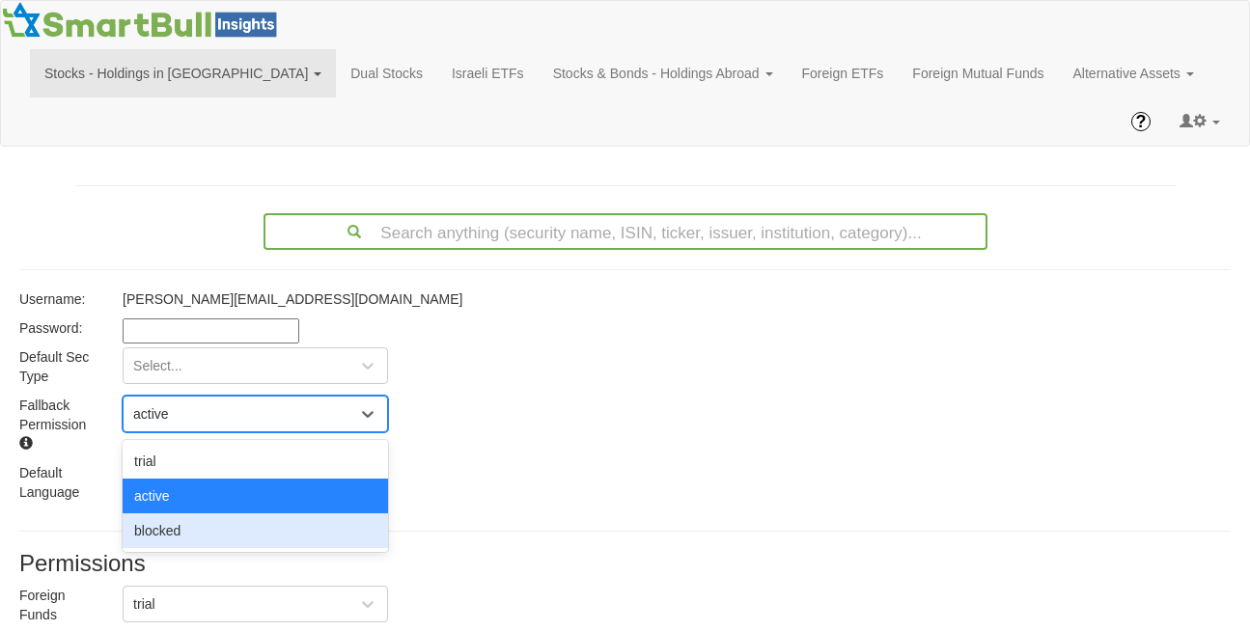
click at [172, 514] on div "blocked" at bounding box center [255, 531] width 265 height 35
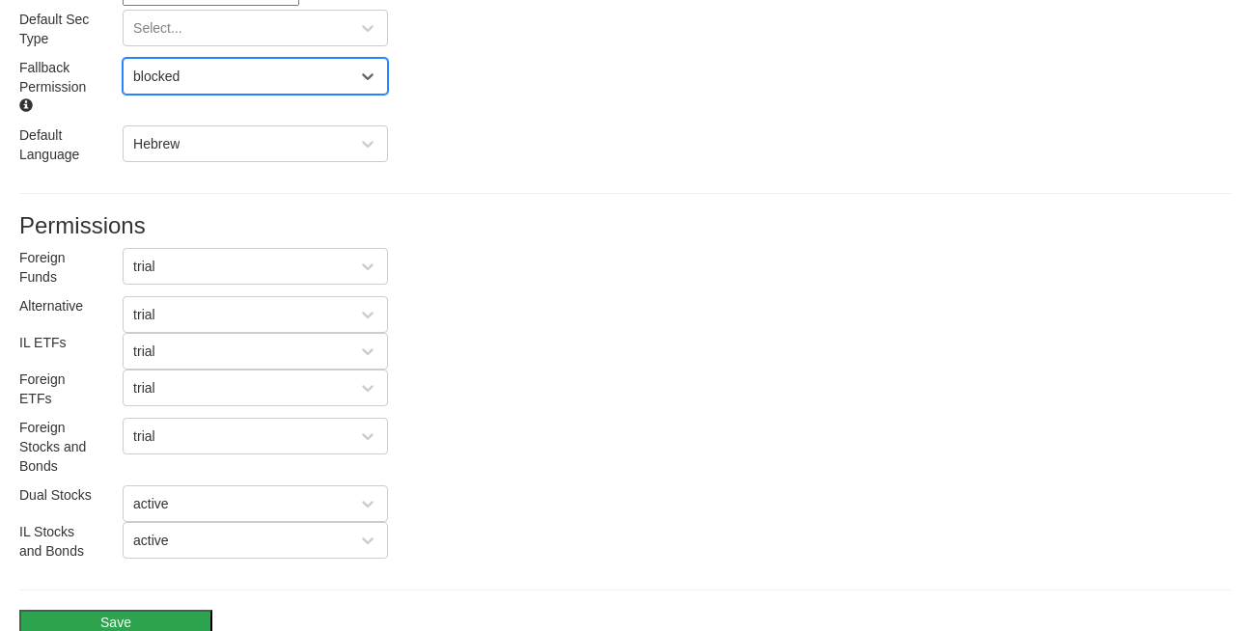
scroll to position [360, 0]
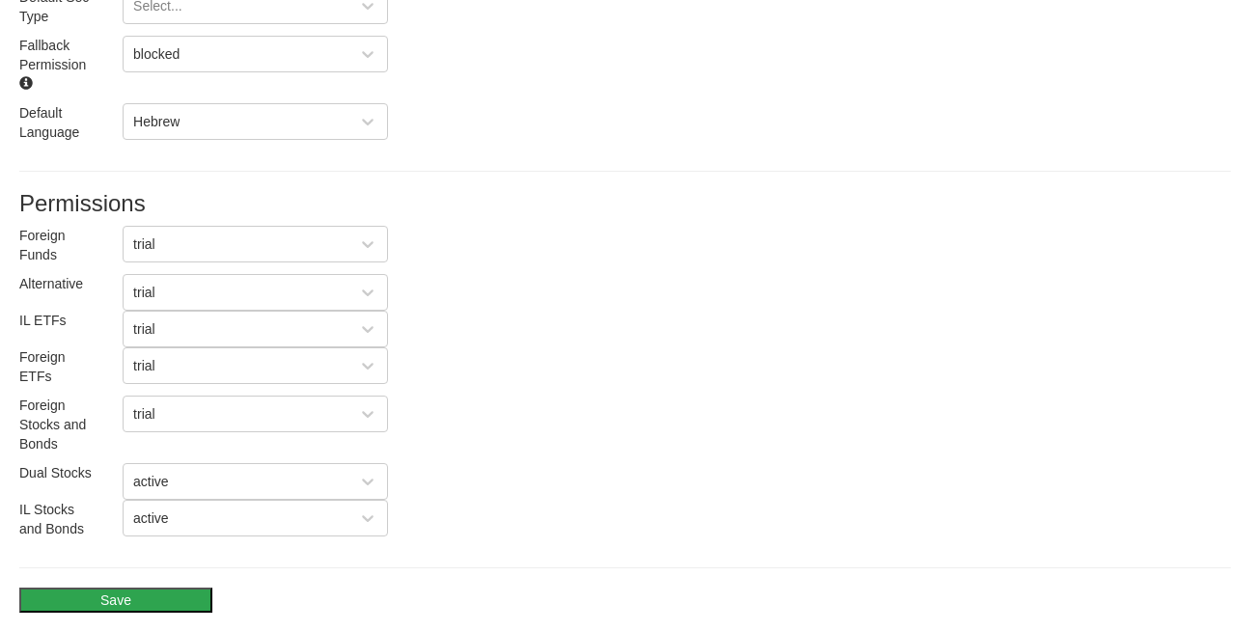
click at [101, 588] on button "Save" at bounding box center [115, 600] width 193 height 25
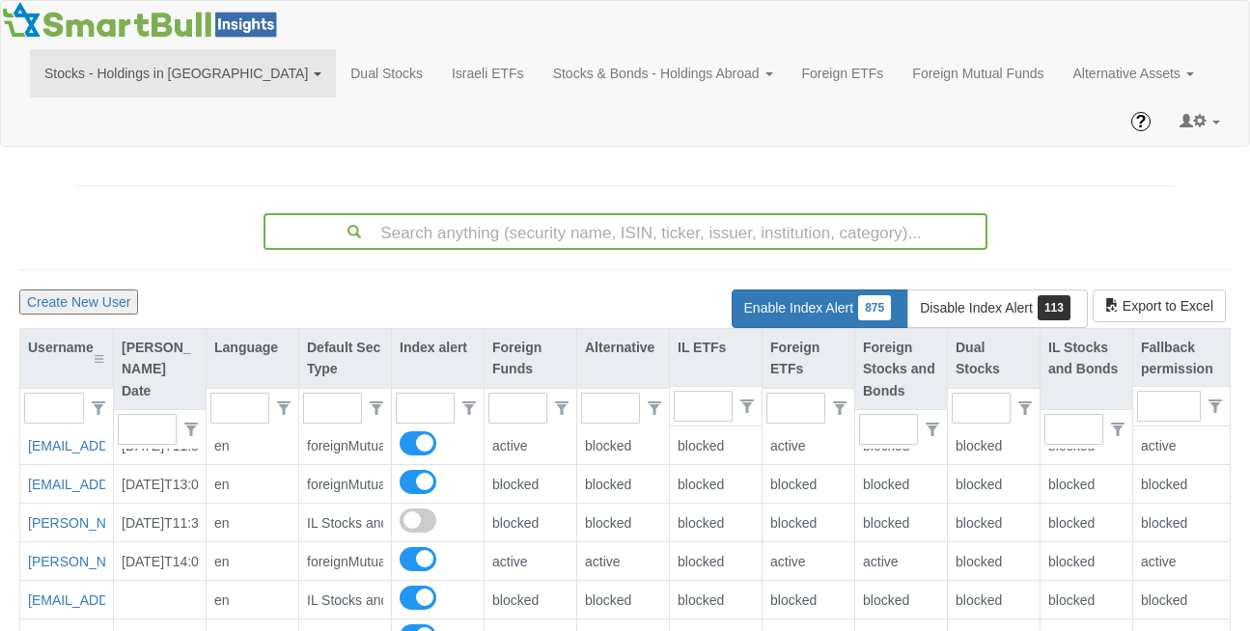
scroll to position [39, 1207]
click at [54, 394] on input "text" at bounding box center [46, 408] width 42 height 29
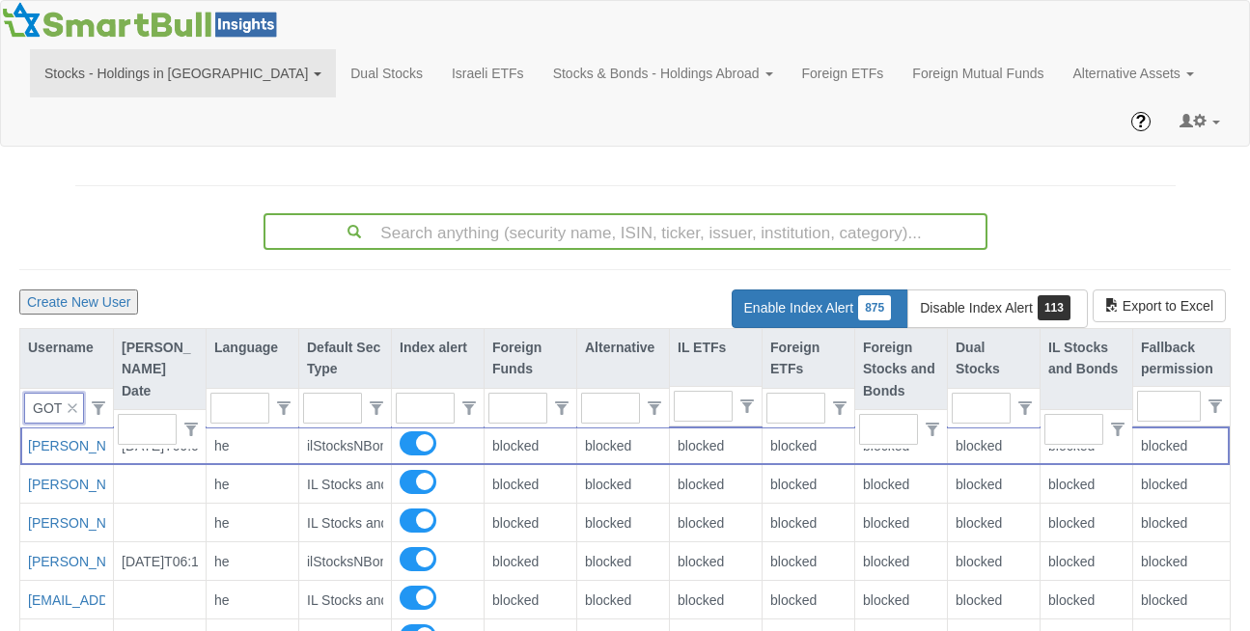
scroll to position [0, 0]
type input "GOTL"
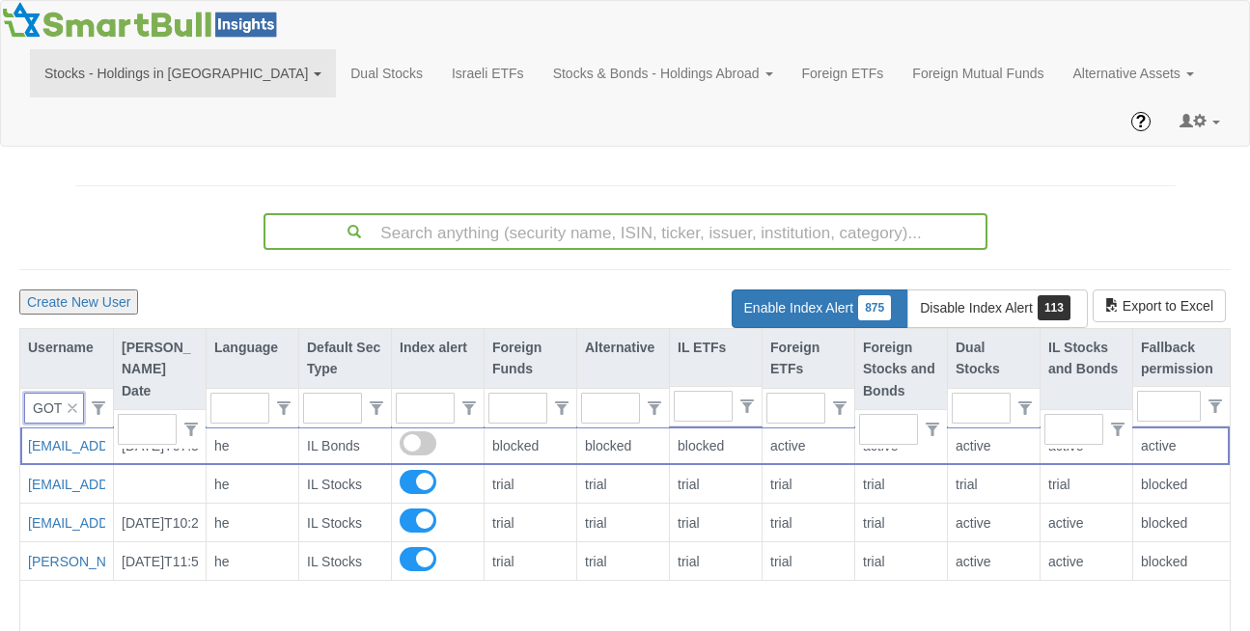
click at [72, 403] on icon "button" at bounding box center [73, 408] width 10 height 10
